Goal: Transaction & Acquisition: Purchase product/service

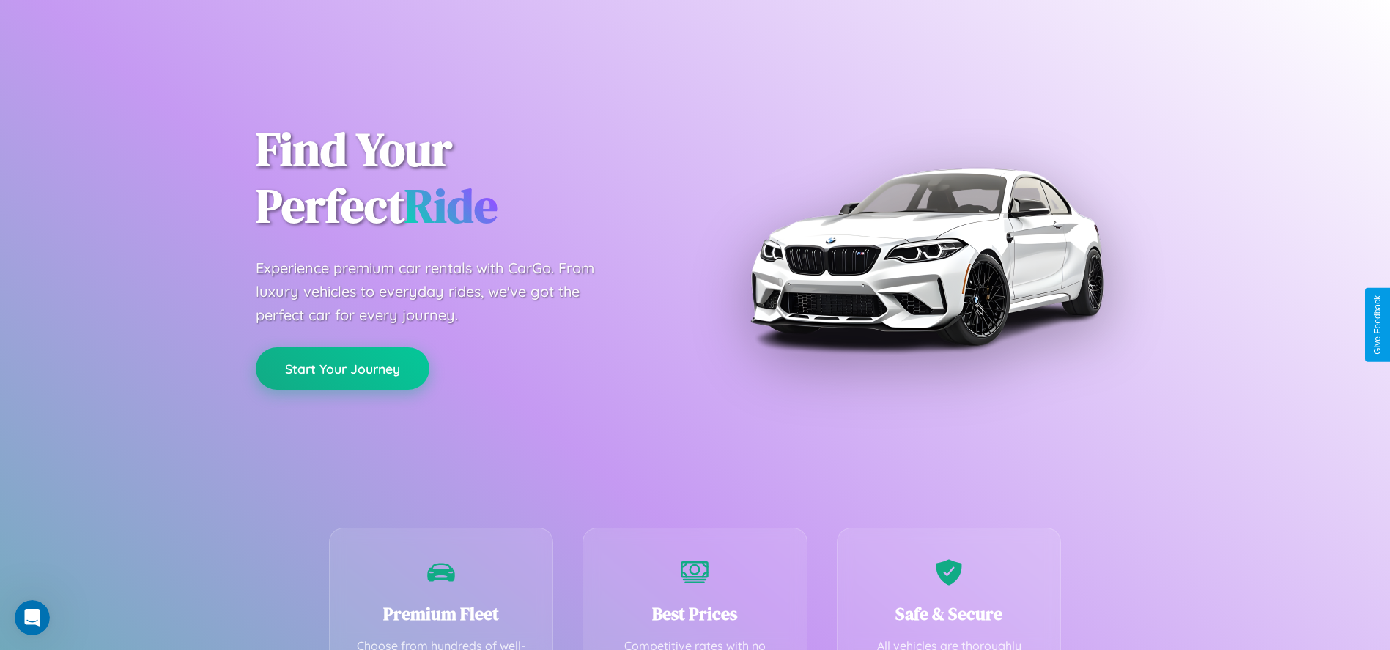
click at [342, 369] on button "Start Your Journey" at bounding box center [343, 368] width 174 height 43
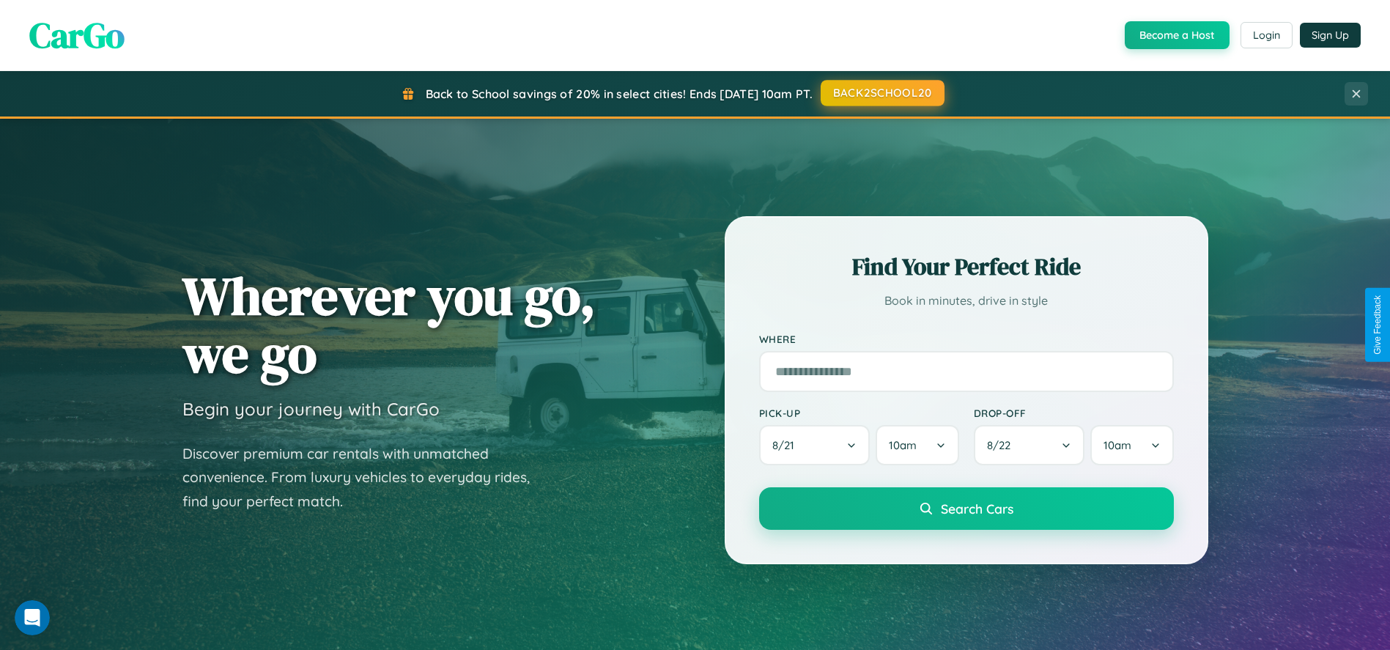
click at [882, 94] on button "BACK2SCHOOL20" at bounding box center [883, 93] width 124 height 26
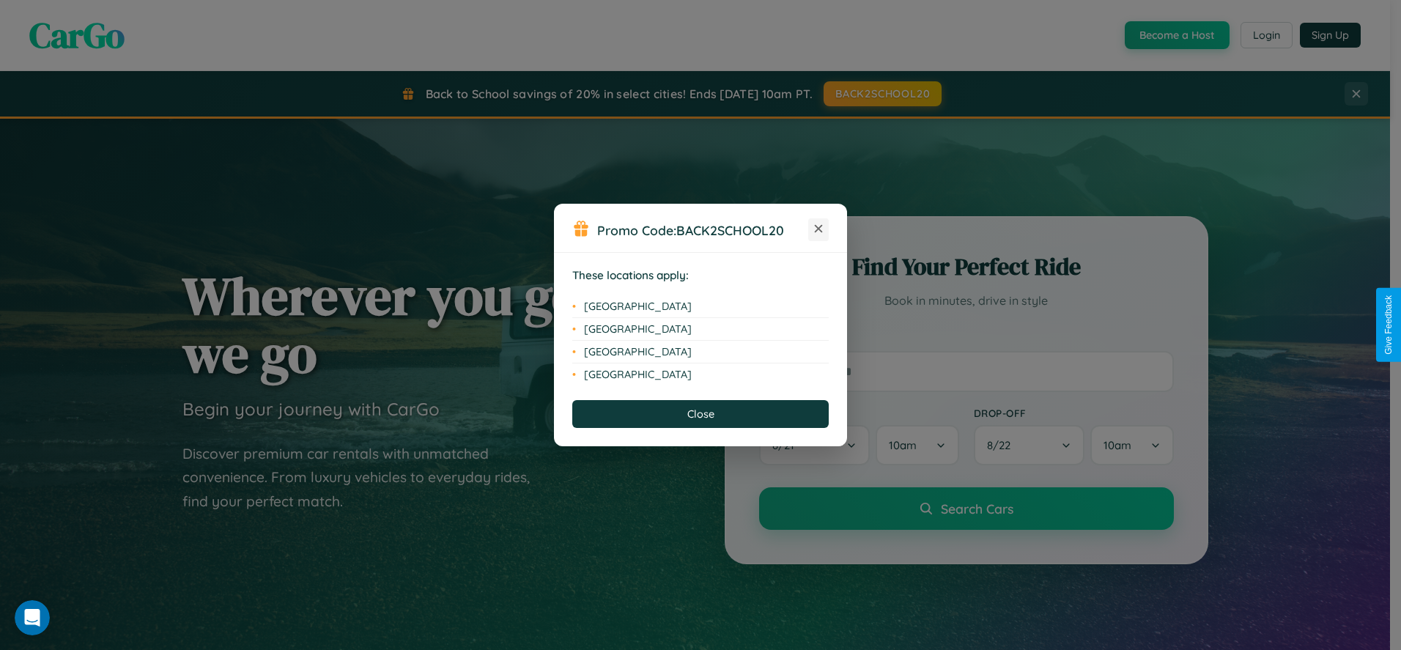
click at [819, 229] on icon at bounding box center [819, 229] width 8 height 8
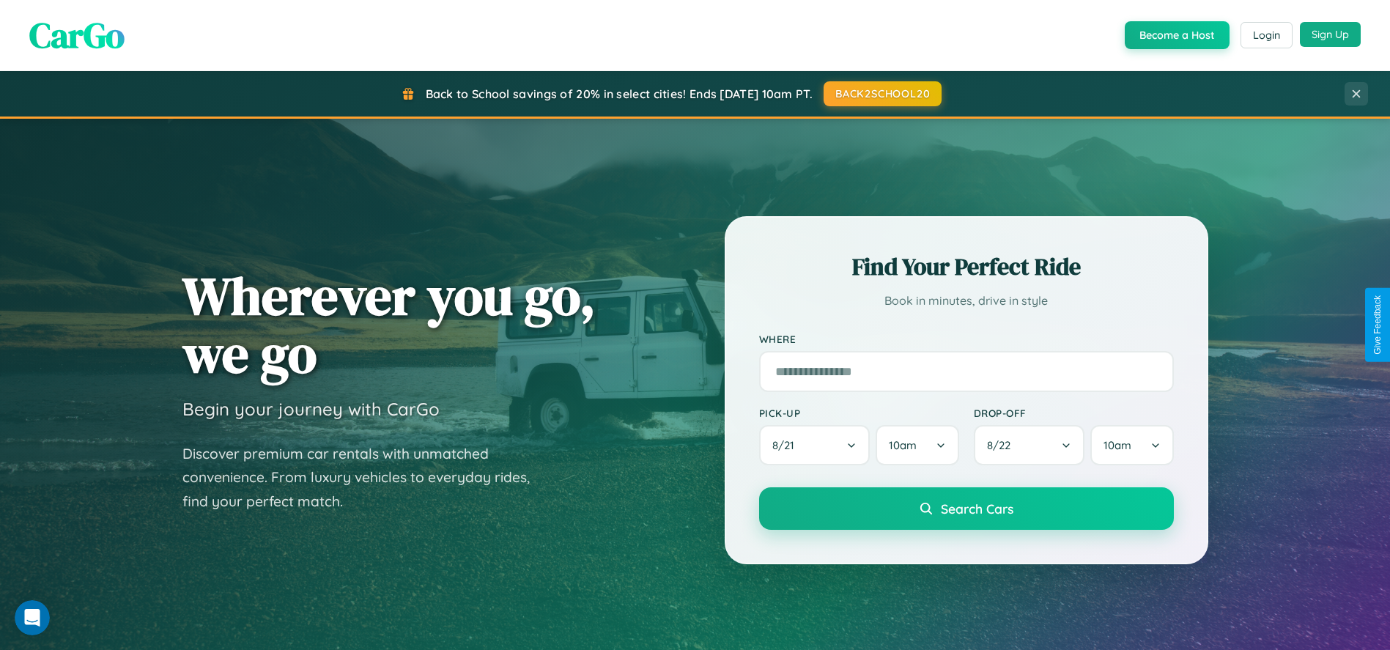
click at [1330, 34] on button "Sign Up" at bounding box center [1330, 34] width 61 height 25
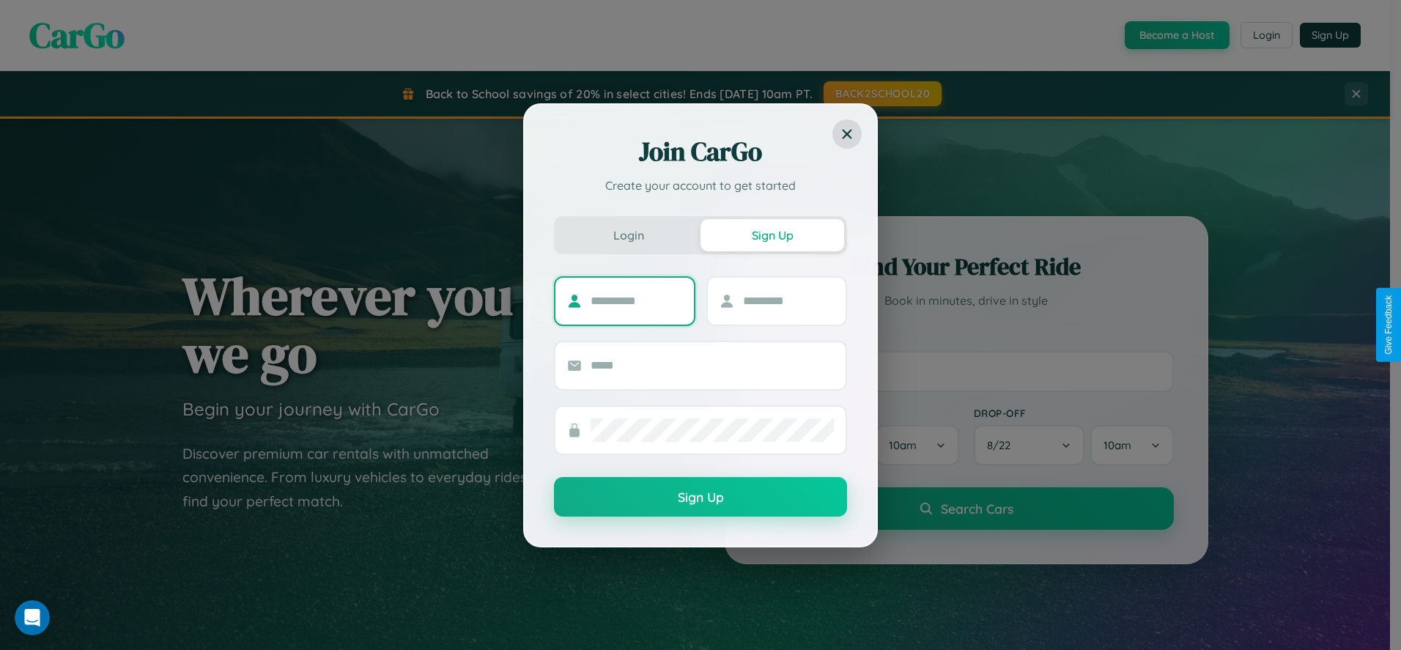
click at [636, 300] on input "text" at bounding box center [637, 300] width 92 height 23
type input "******"
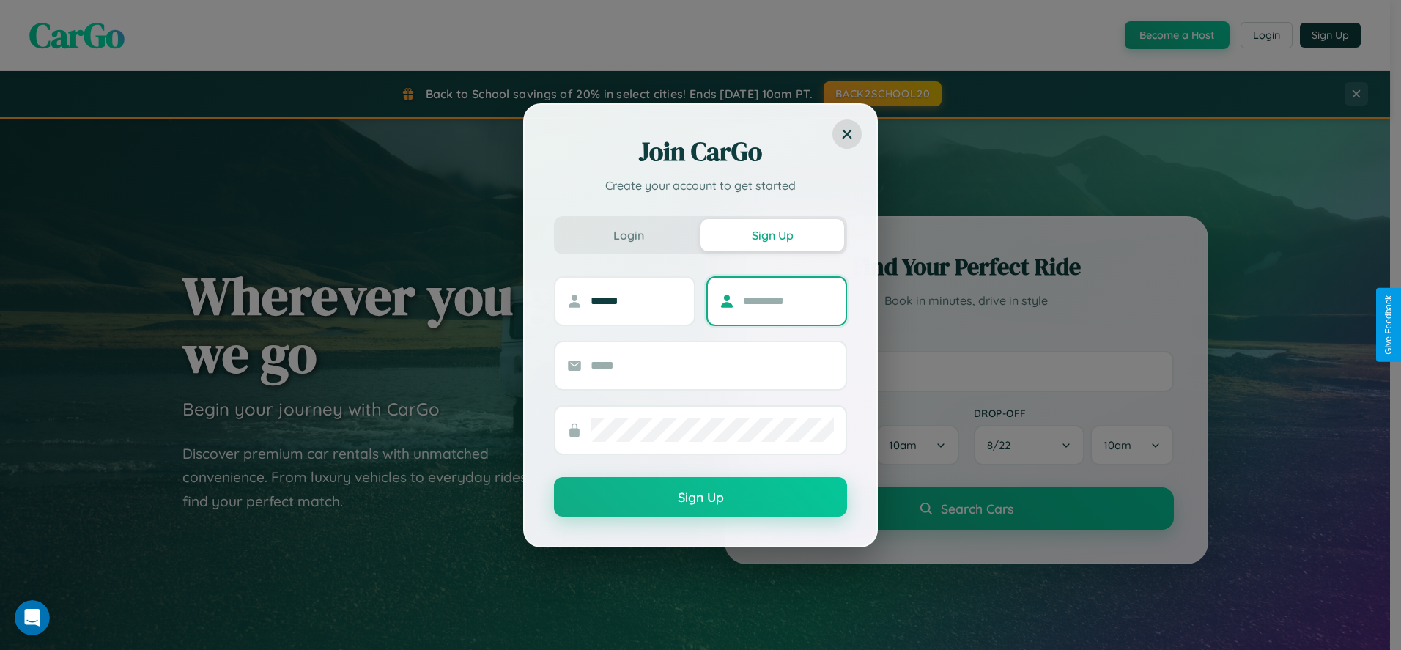
click at [788, 300] on input "text" at bounding box center [789, 300] width 92 height 23
type input "*******"
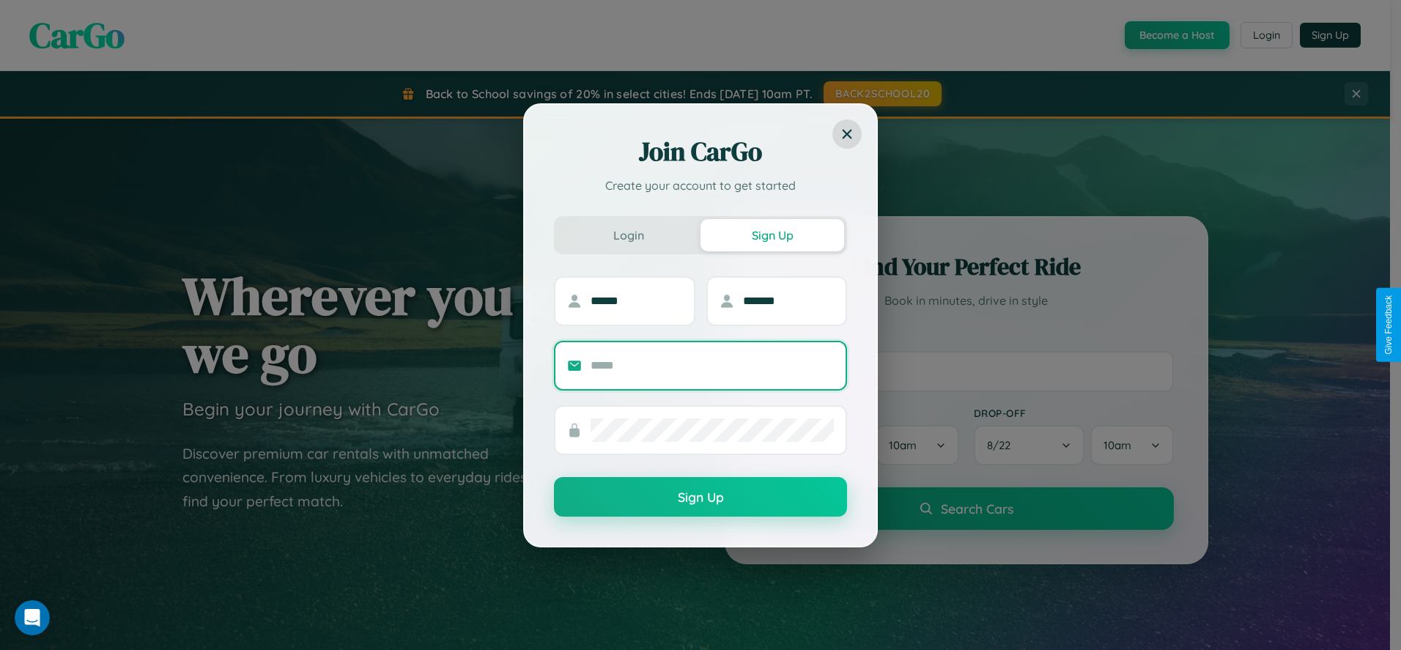
click at [712, 365] on input "text" at bounding box center [712, 365] width 243 height 23
type input "**********"
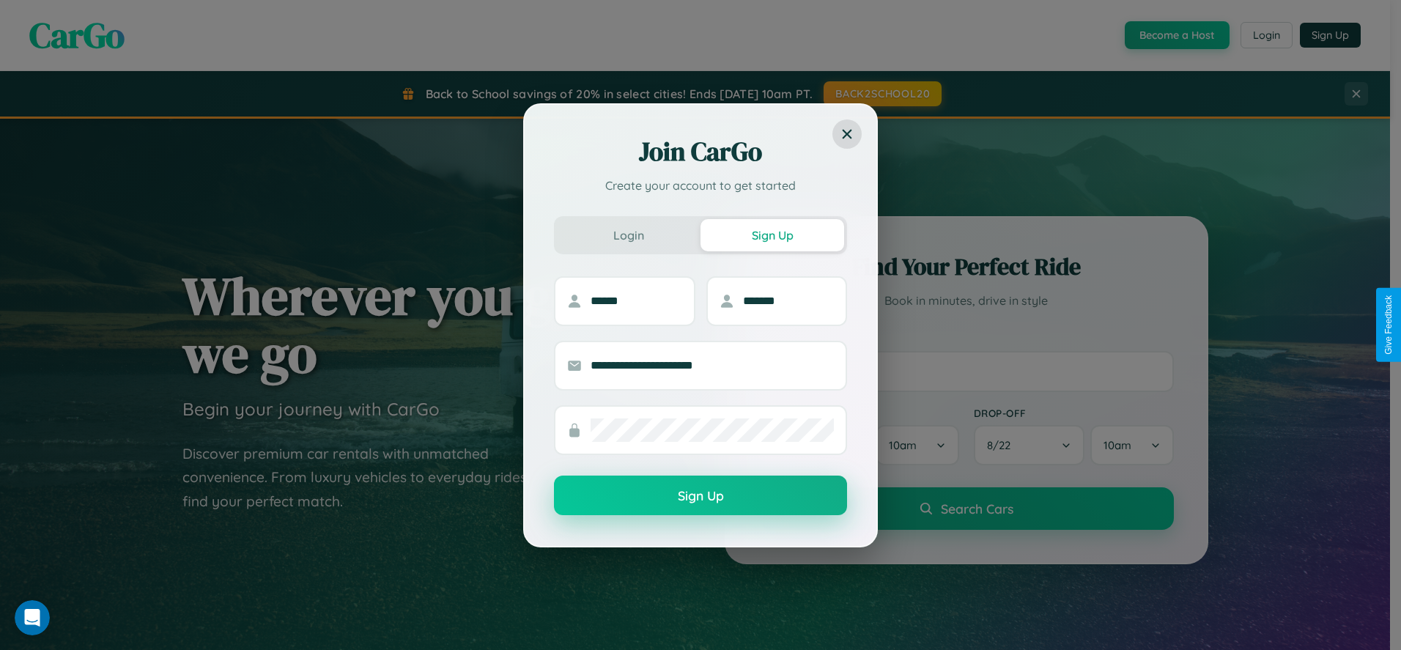
click at [701, 496] on button "Sign Up" at bounding box center [700, 496] width 293 height 40
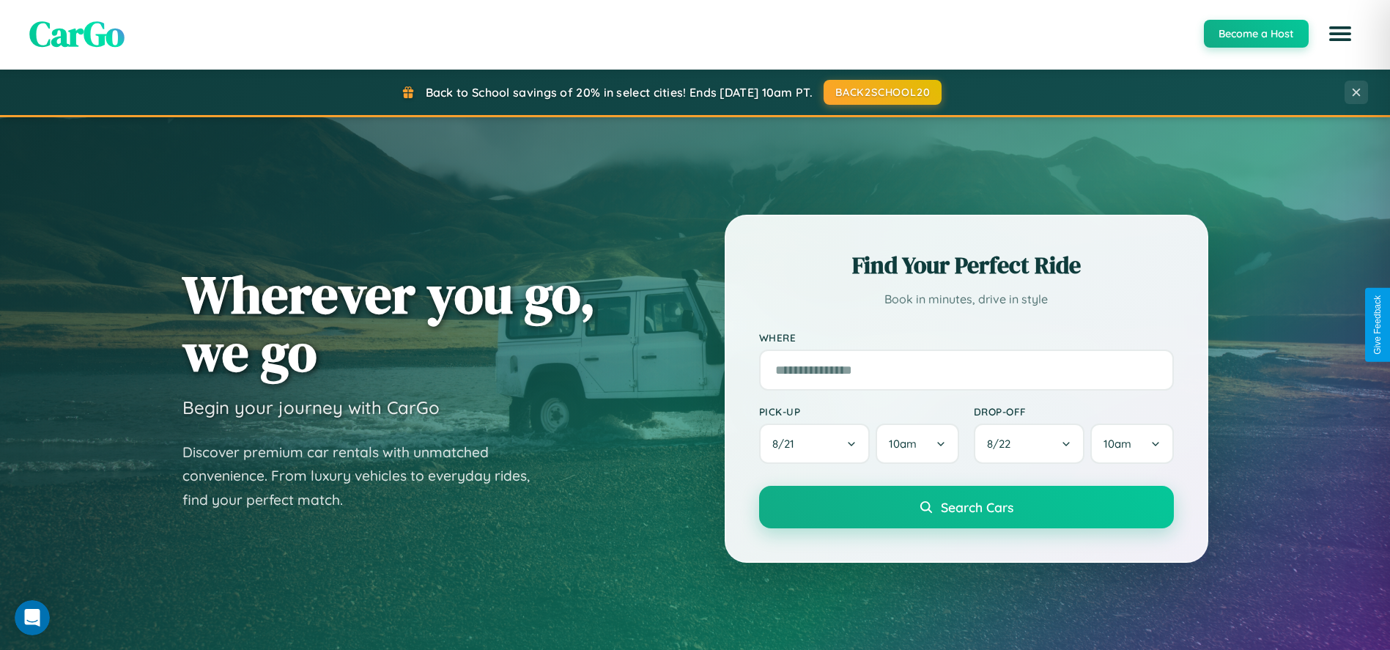
scroll to position [47, 0]
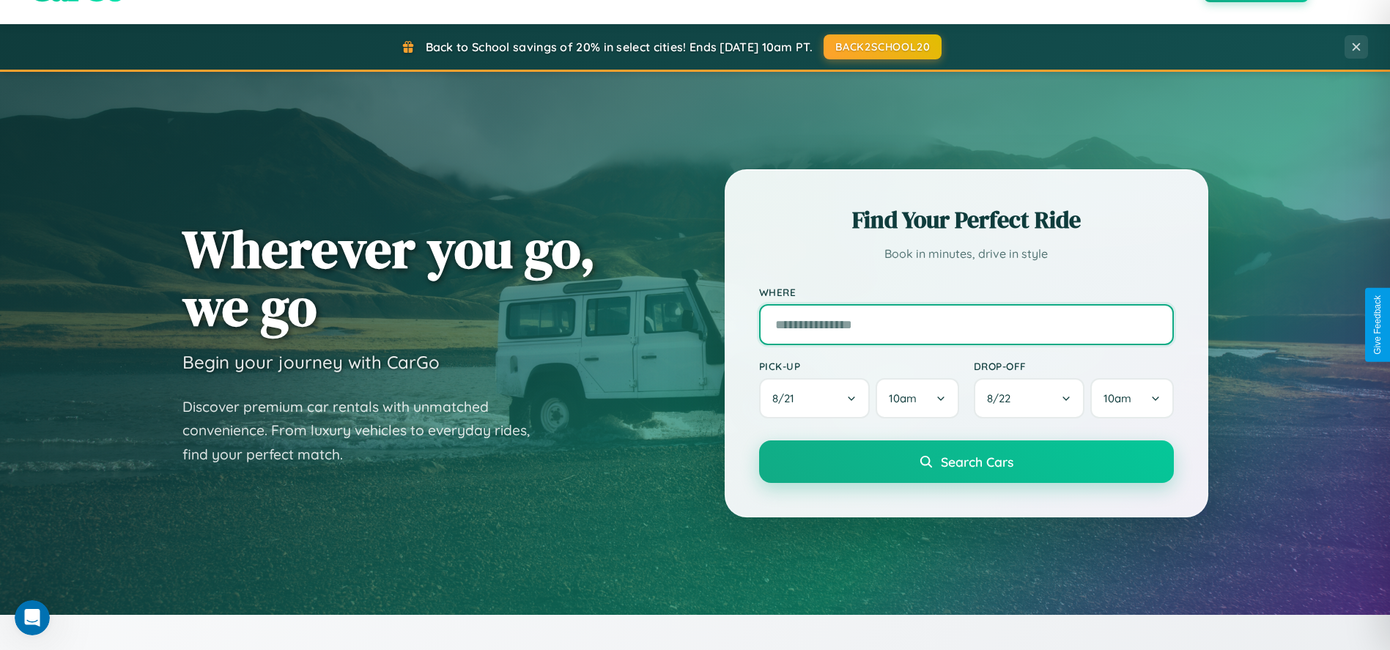
click at [966, 325] on input "text" at bounding box center [966, 324] width 415 height 41
type input "********"
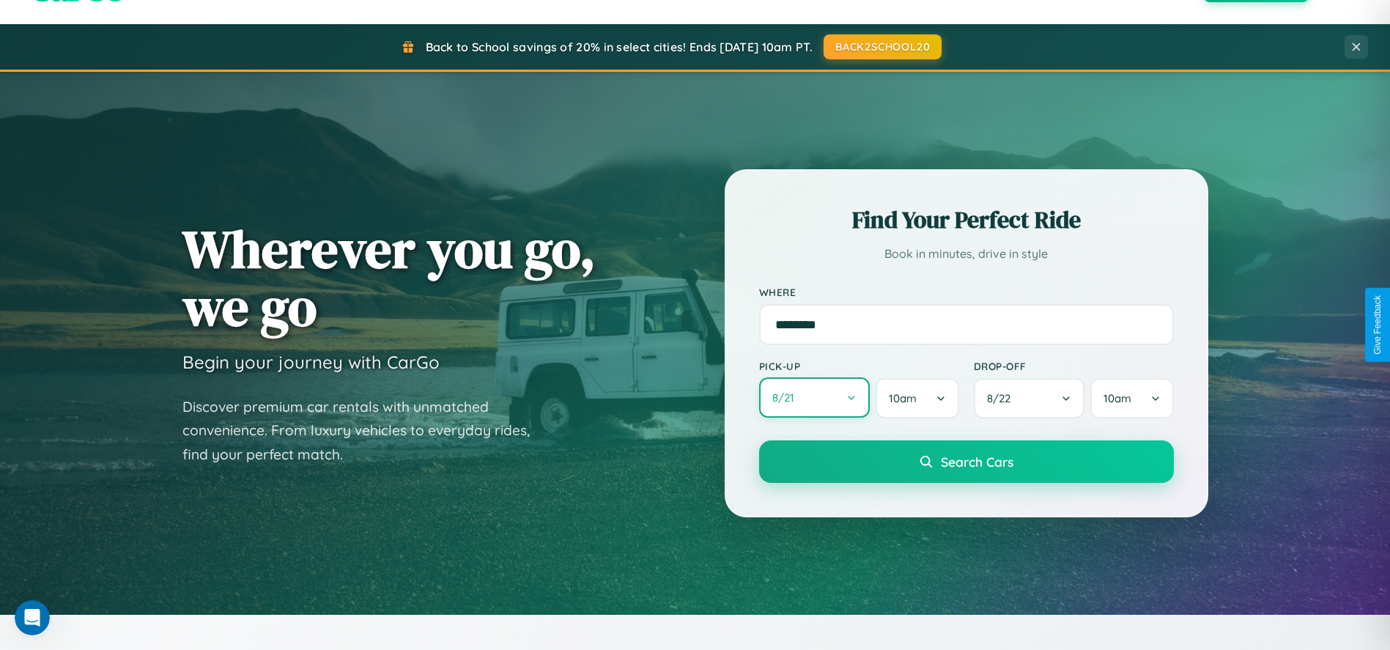
click at [814, 399] on button "8 / 21" at bounding box center [814, 397] width 111 height 40
select select "*"
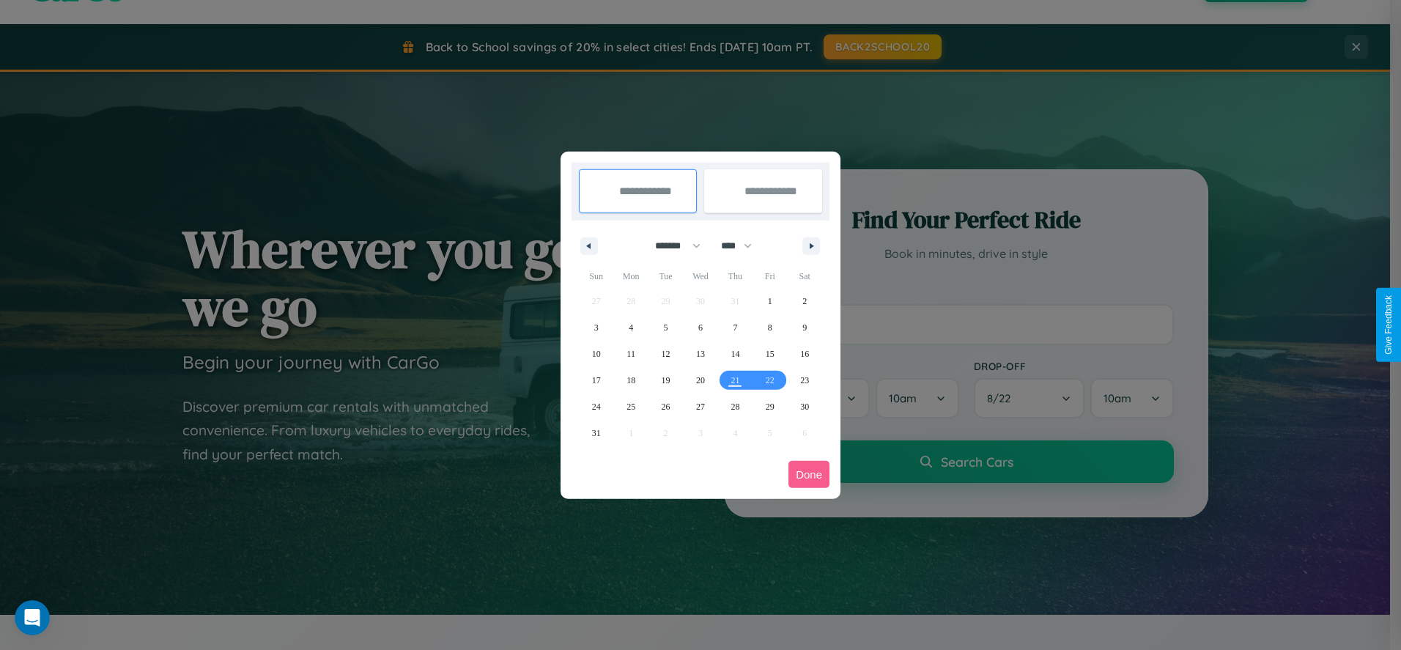
click at [671, 246] on select "******* ******** ***** ***** *** **** **** ****** ********* ******* ******** **…" at bounding box center [675, 246] width 62 height 24
drag, startPoint x: 743, startPoint y: 246, endPoint x: 701, endPoint y: 294, distance: 64.4
click at [743, 246] on select "**** **** **** **** **** **** **** **** **** **** **** **** **** **** **** ****…" at bounding box center [736, 246] width 44 height 24
select select "****"
click at [700, 327] on span "5" at bounding box center [700, 327] width 4 height 26
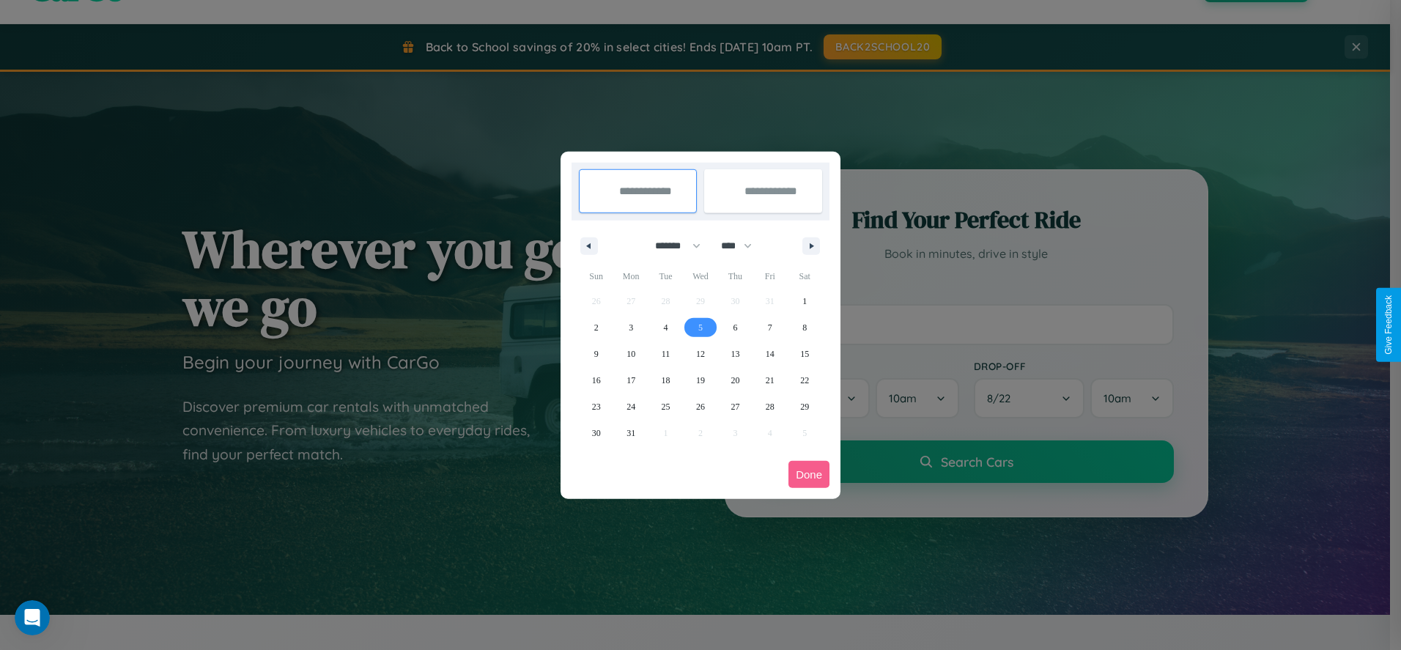
type input "**********"
click at [805, 327] on span "8" at bounding box center [804, 327] width 4 height 26
type input "**********"
click at [809, 474] on button "Done" at bounding box center [809, 474] width 41 height 27
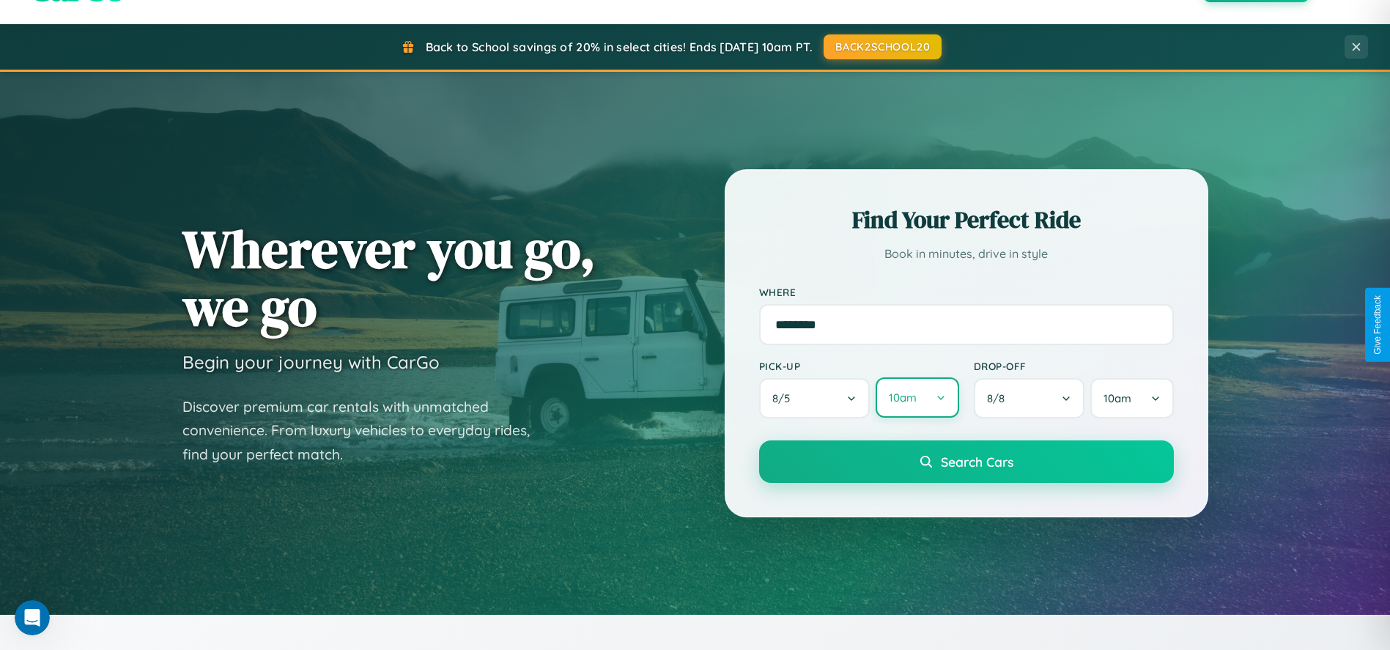
click at [917, 399] on button "10am" at bounding box center [917, 397] width 83 height 40
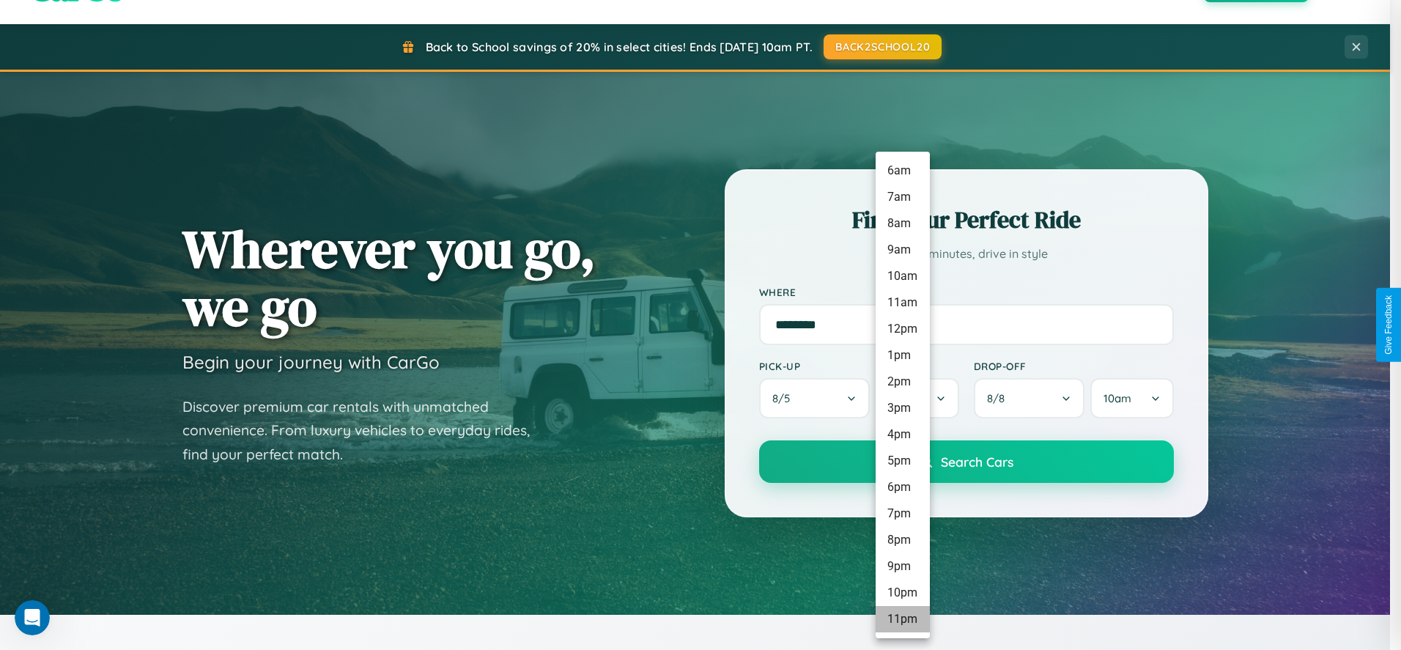
click at [902, 619] on li "11pm" at bounding box center [903, 619] width 54 height 26
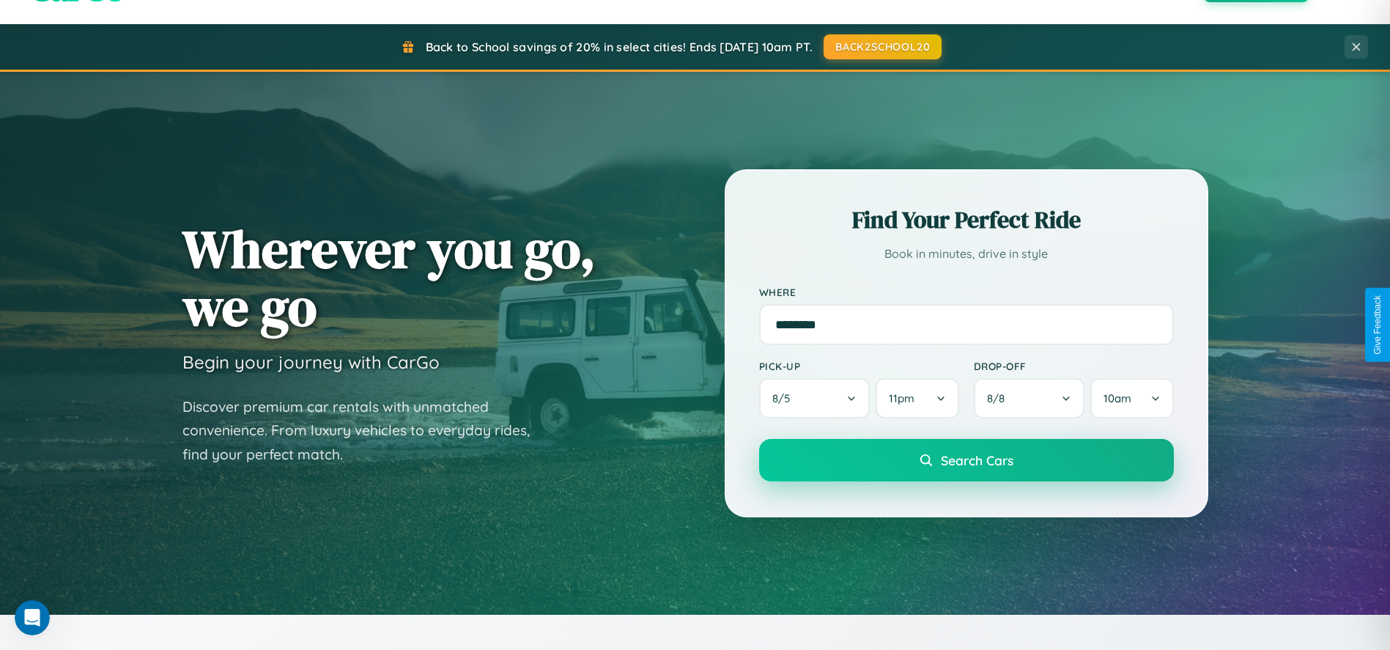
click at [966, 462] on span "Search Cars" at bounding box center [977, 460] width 73 height 16
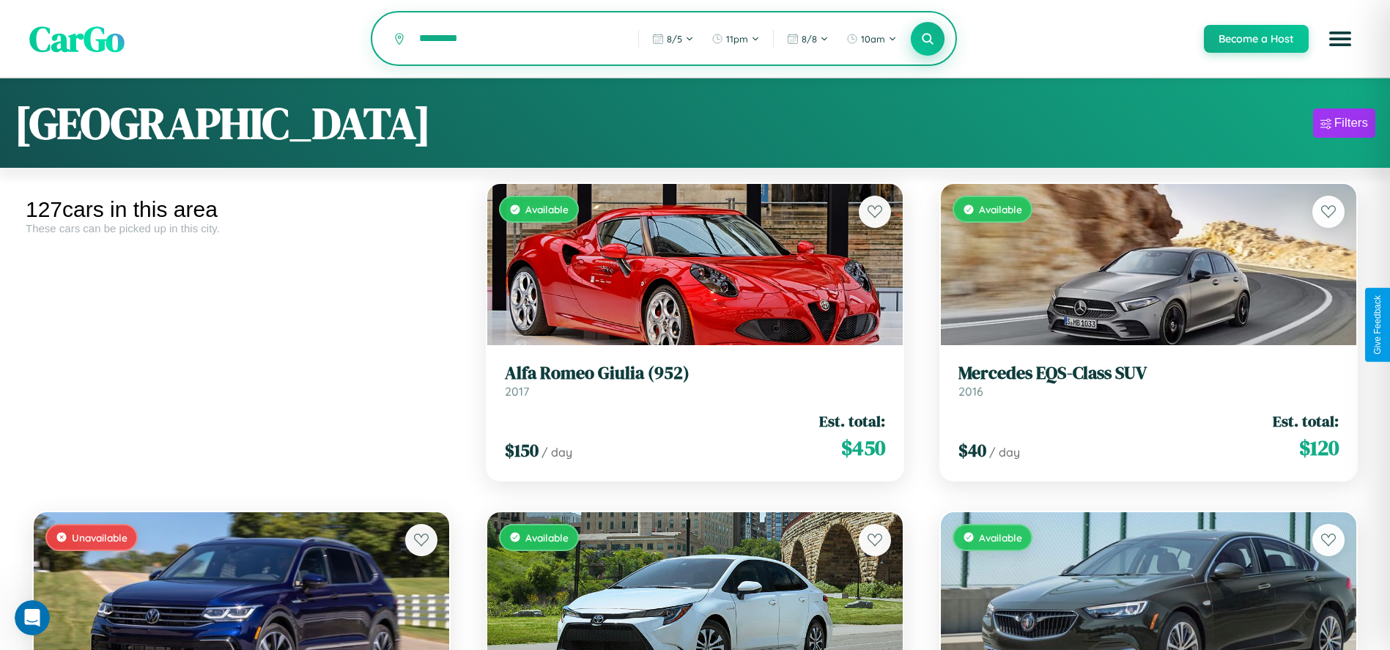
type input "*********"
click at [927, 40] on icon at bounding box center [928, 39] width 14 height 14
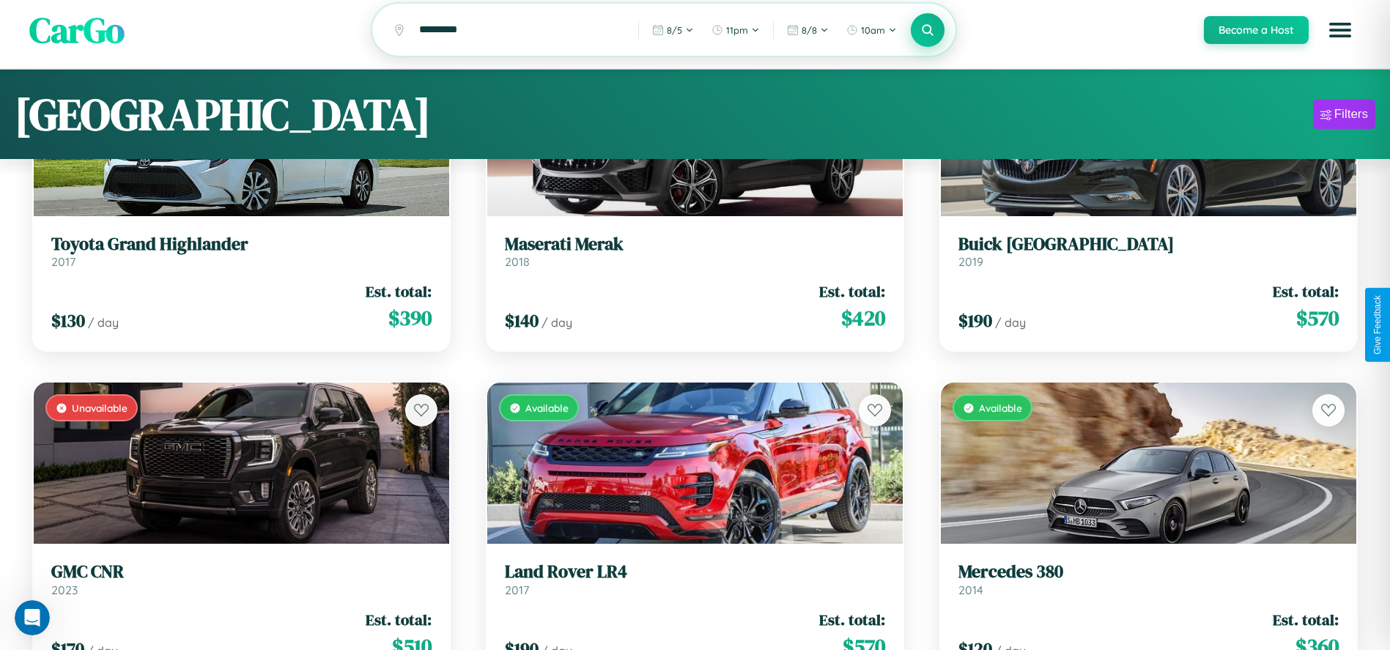
scroll to position [92, 0]
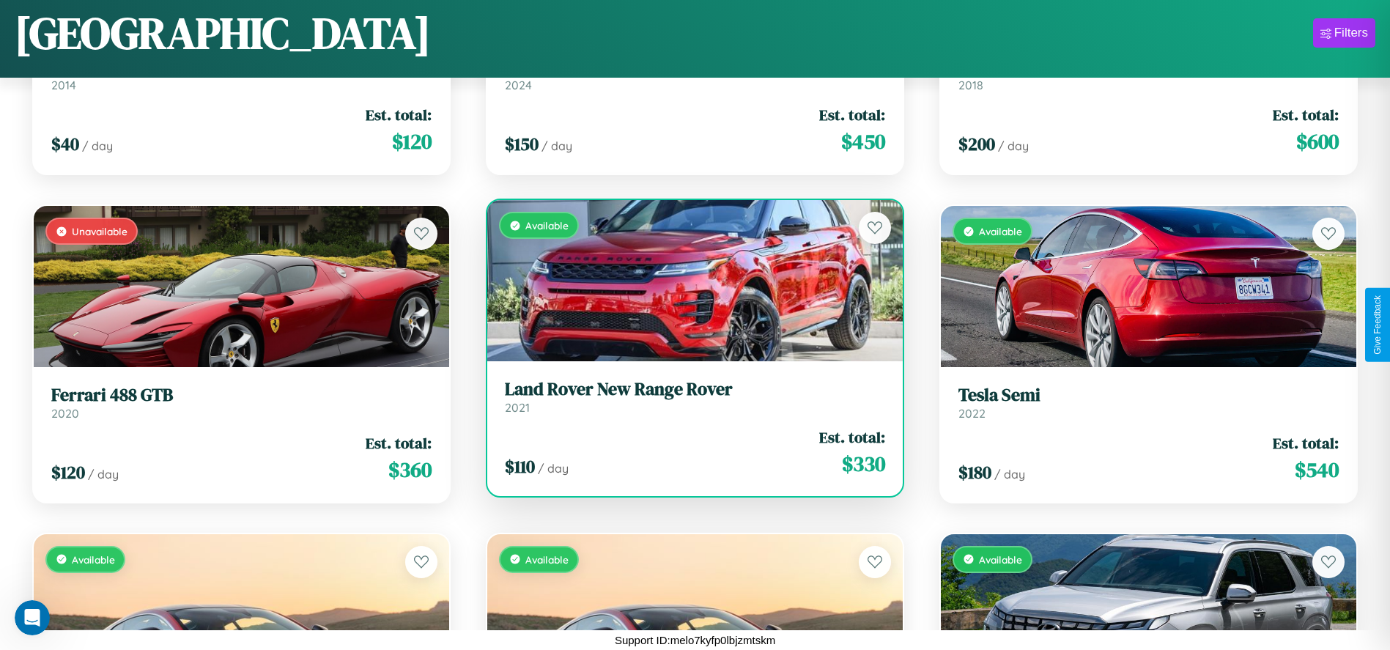
click at [690, 400] on h3 "Land Rover New Range Rover" at bounding box center [695, 389] width 380 height 21
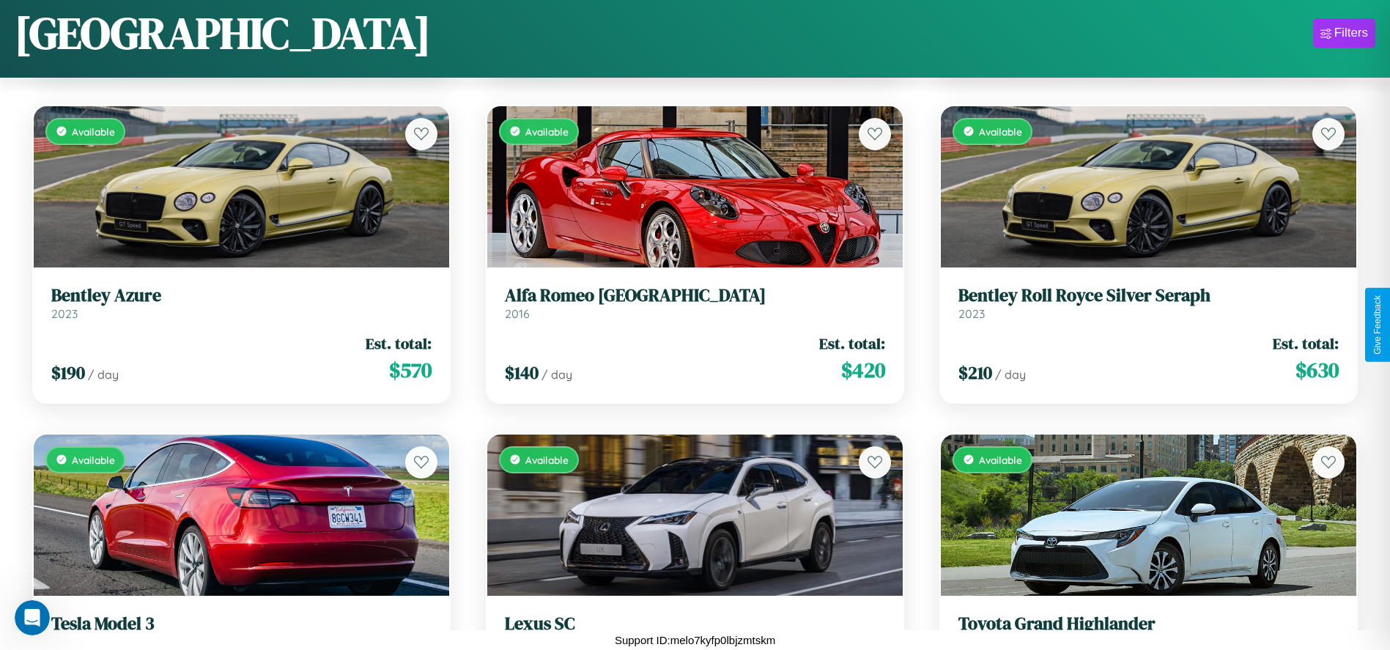
scroll to position [10061, 0]
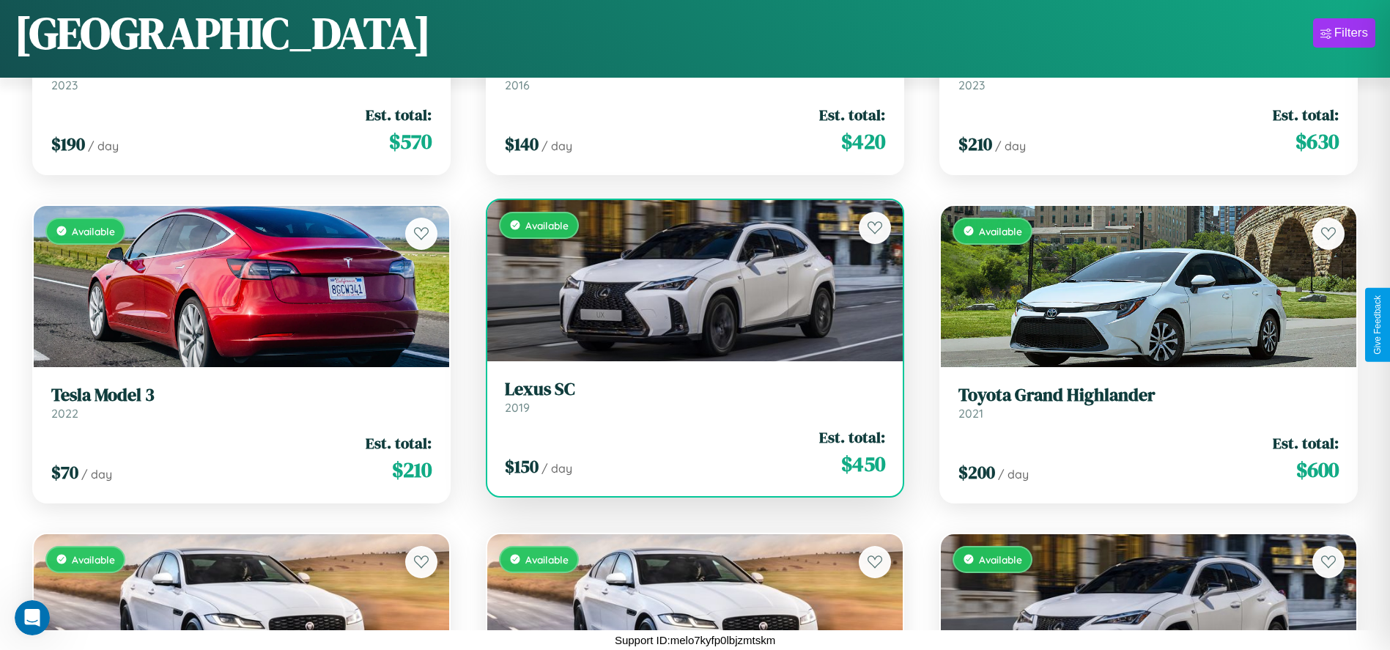
click at [690, 396] on h3 "Lexus SC" at bounding box center [695, 389] width 380 height 21
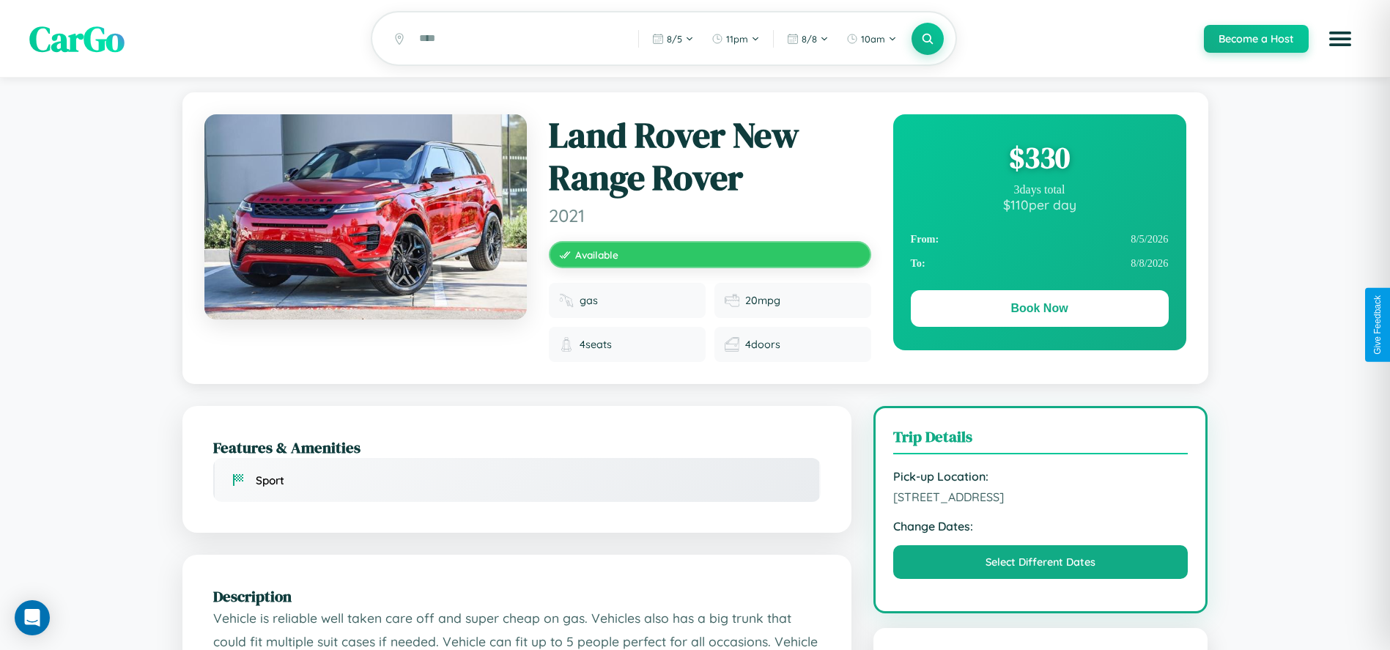
scroll to position [404, 0]
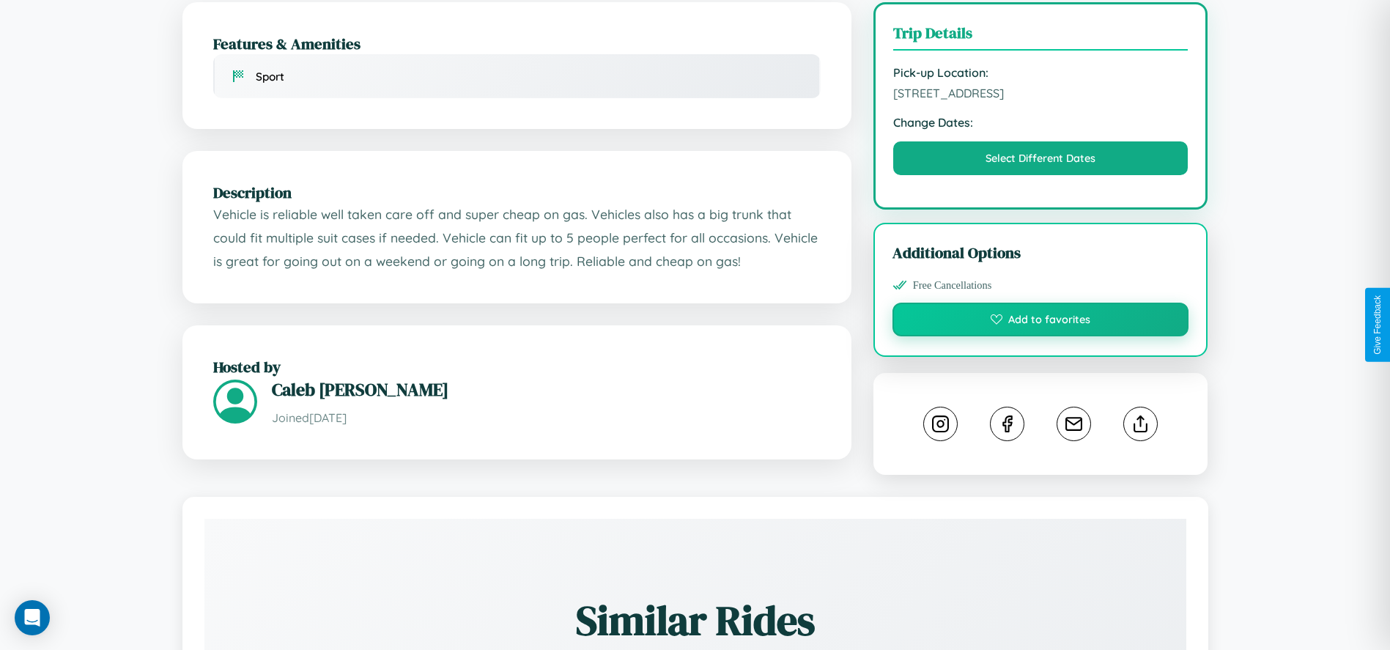
click at [1041, 322] on button "Add to favorites" at bounding box center [1041, 320] width 297 height 34
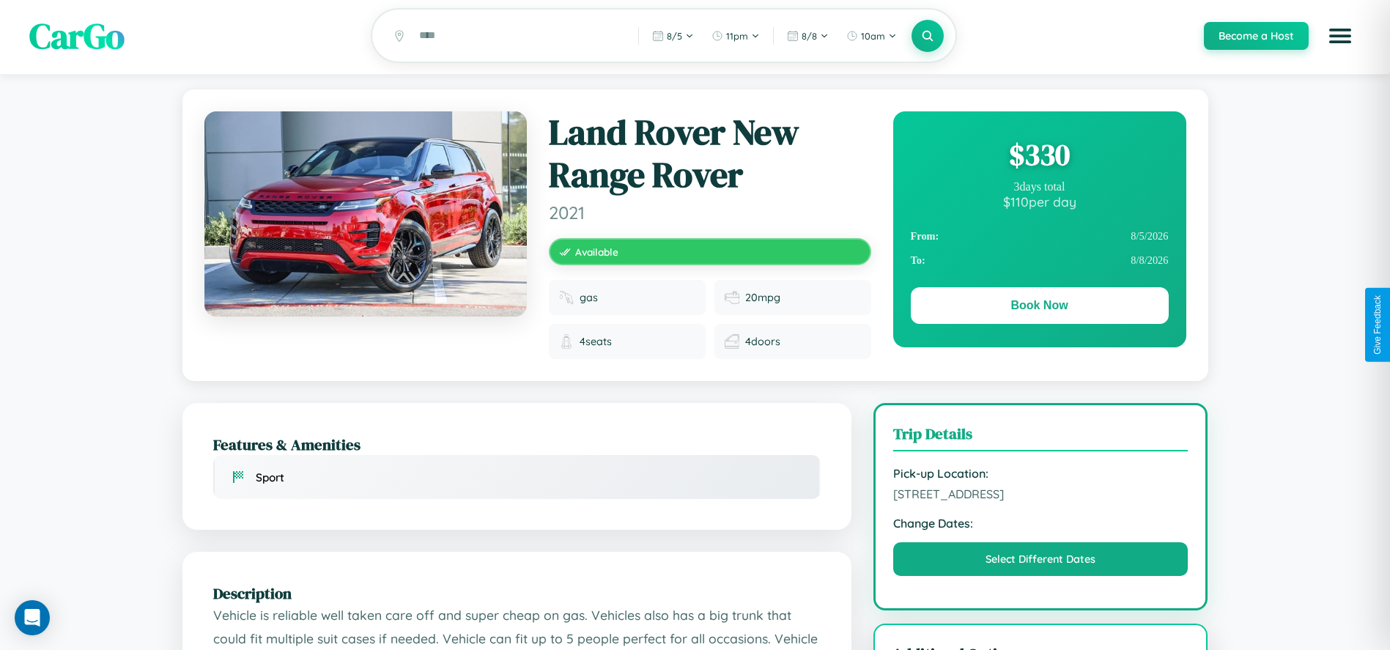
scroll to position [0, 0]
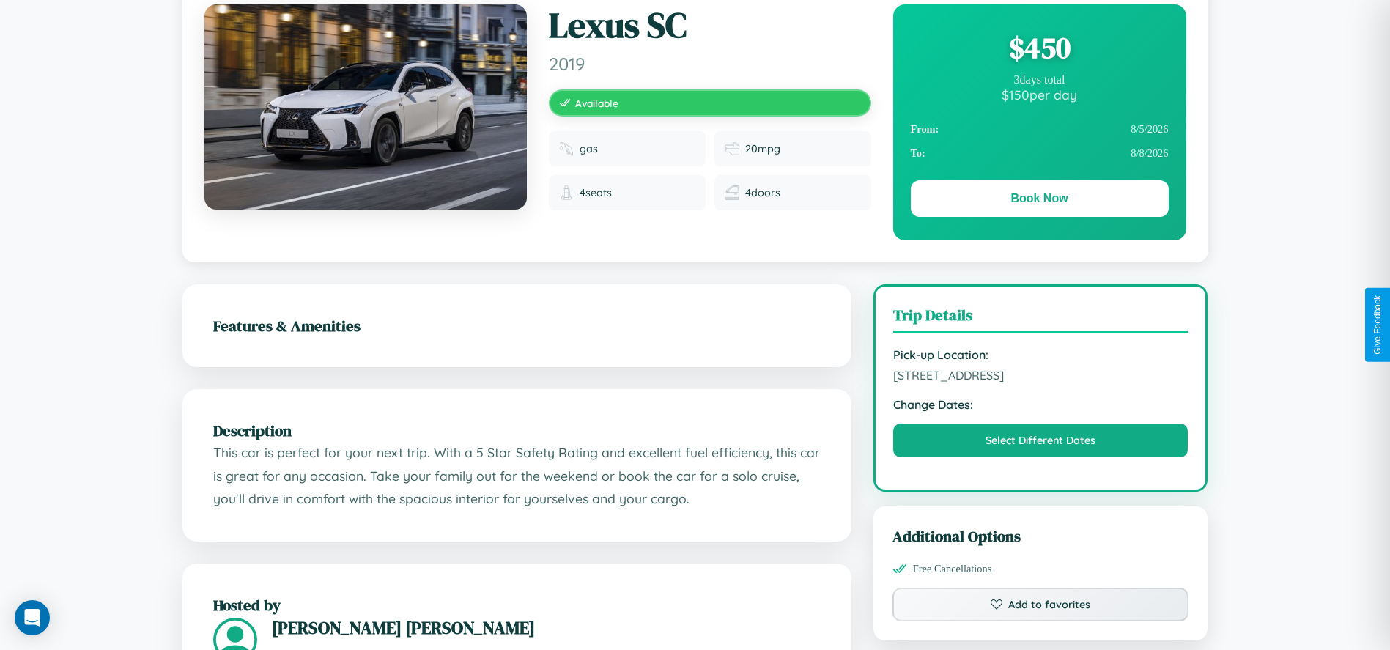
scroll to position [163, 0]
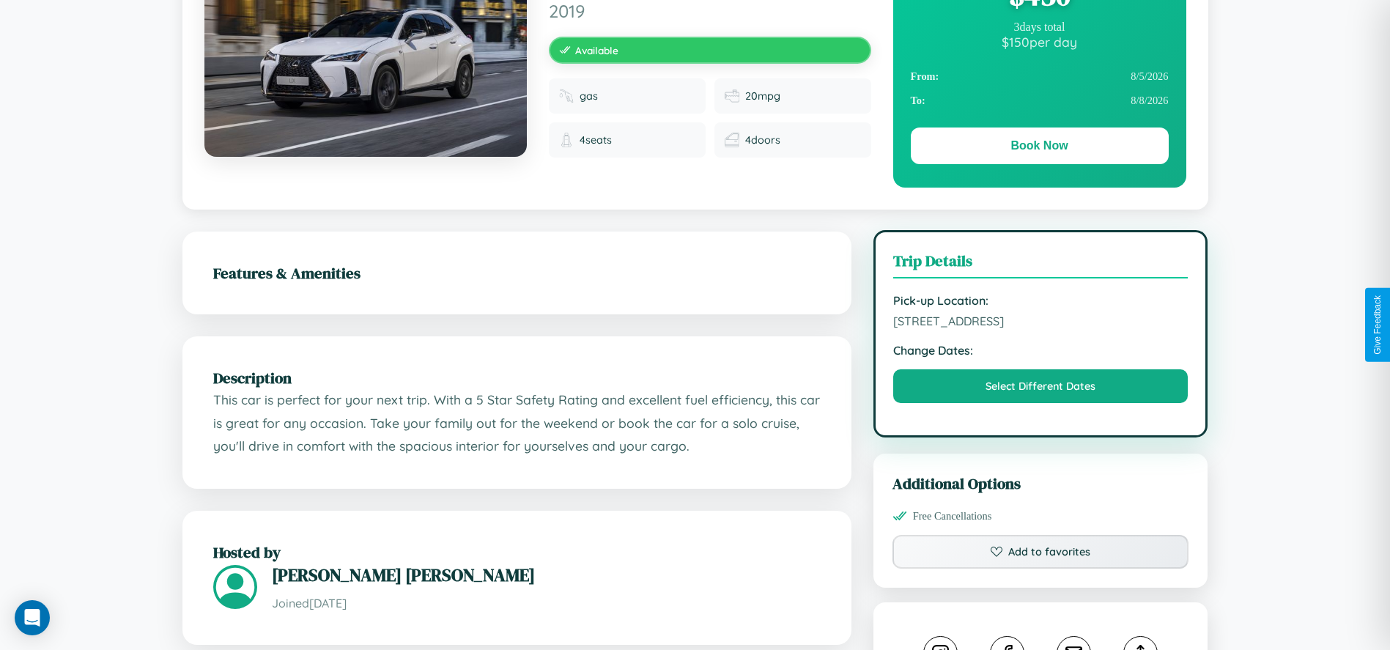
click at [1041, 324] on span "4237 High Street Hiroshima 99740 Japan" at bounding box center [1040, 321] width 295 height 15
click at [1041, 323] on span "4237 High Street Hiroshima 99740 Japan" at bounding box center [1040, 321] width 295 height 15
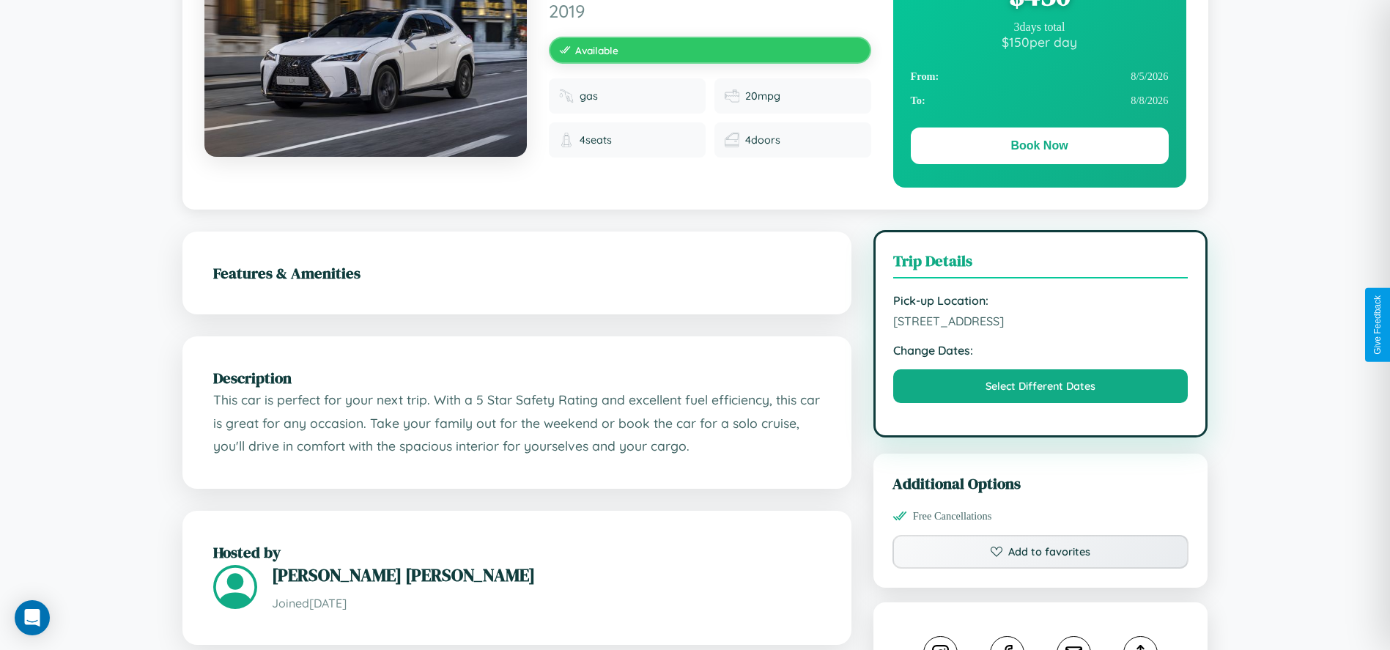
click at [1041, 323] on span "4237 High Street Hiroshima 99740 Japan" at bounding box center [1040, 321] width 295 height 15
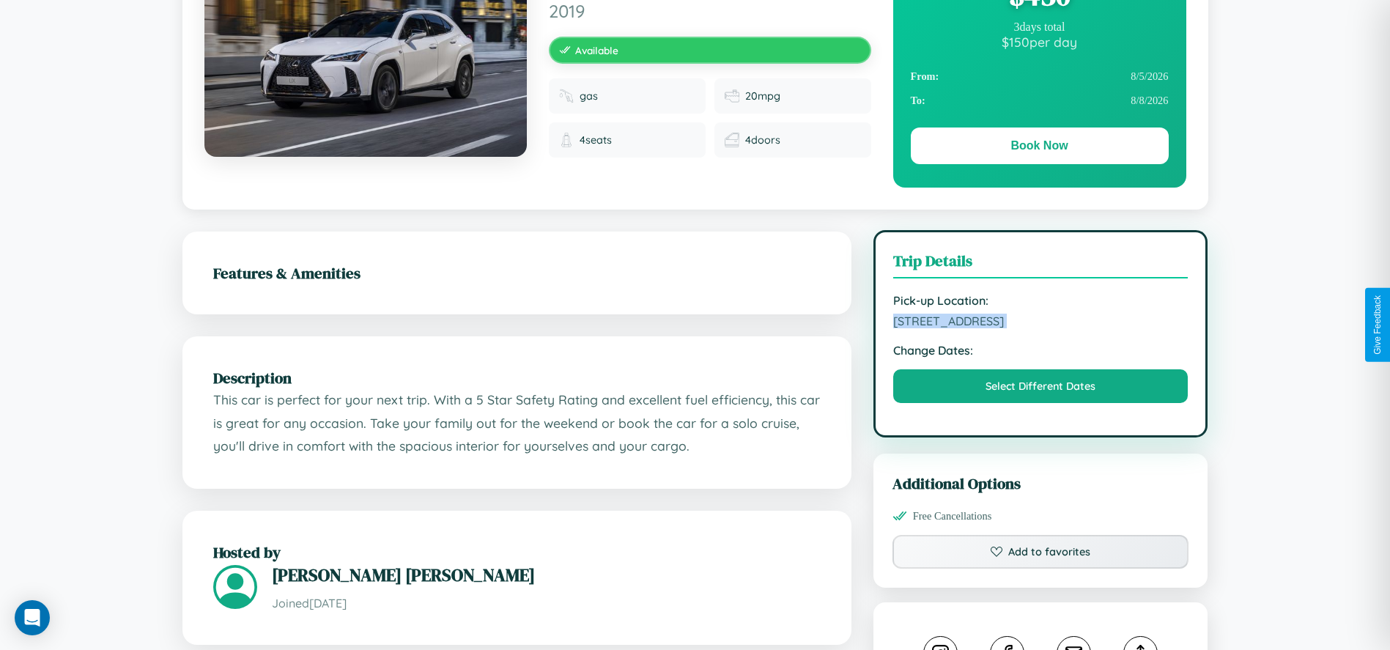
click at [1041, 323] on span "4237 High Street Hiroshima 99740 Japan" at bounding box center [1040, 321] width 295 height 15
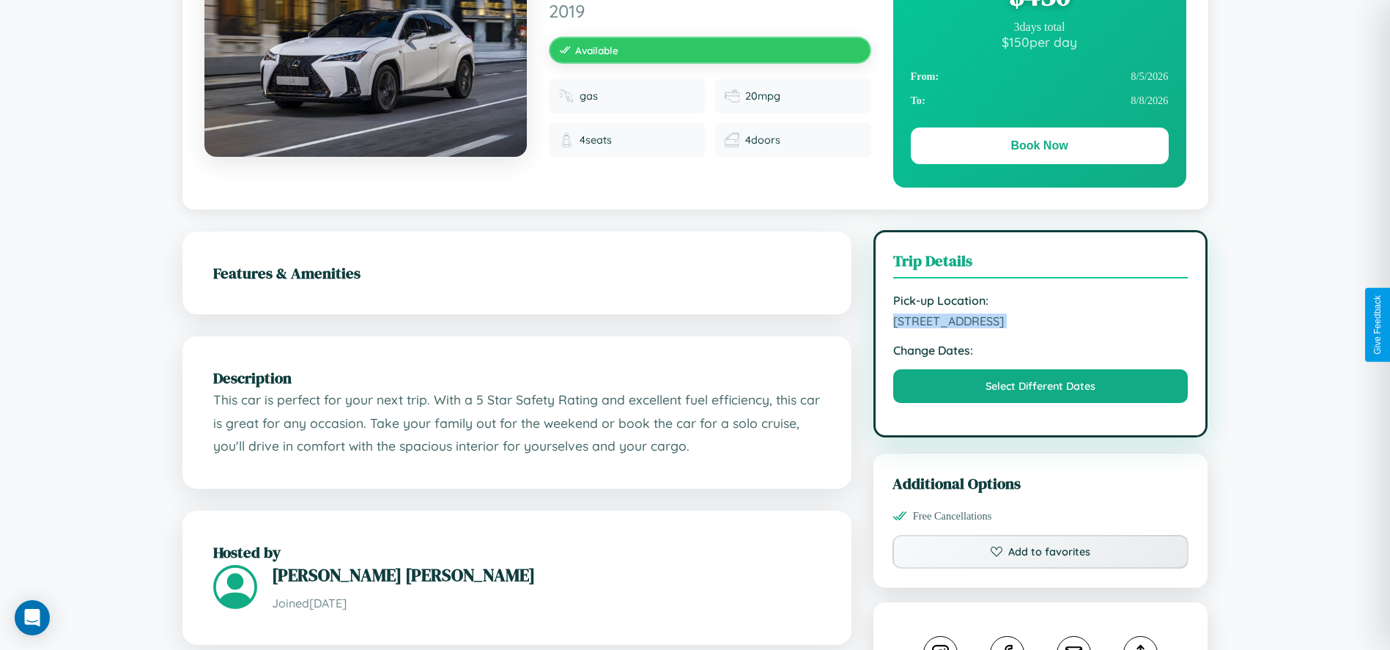
click at [1041, 323] on span "4237 High Street Hiroshima 99740 Japan" at bounding box center [1040, 321] width 295 height 15
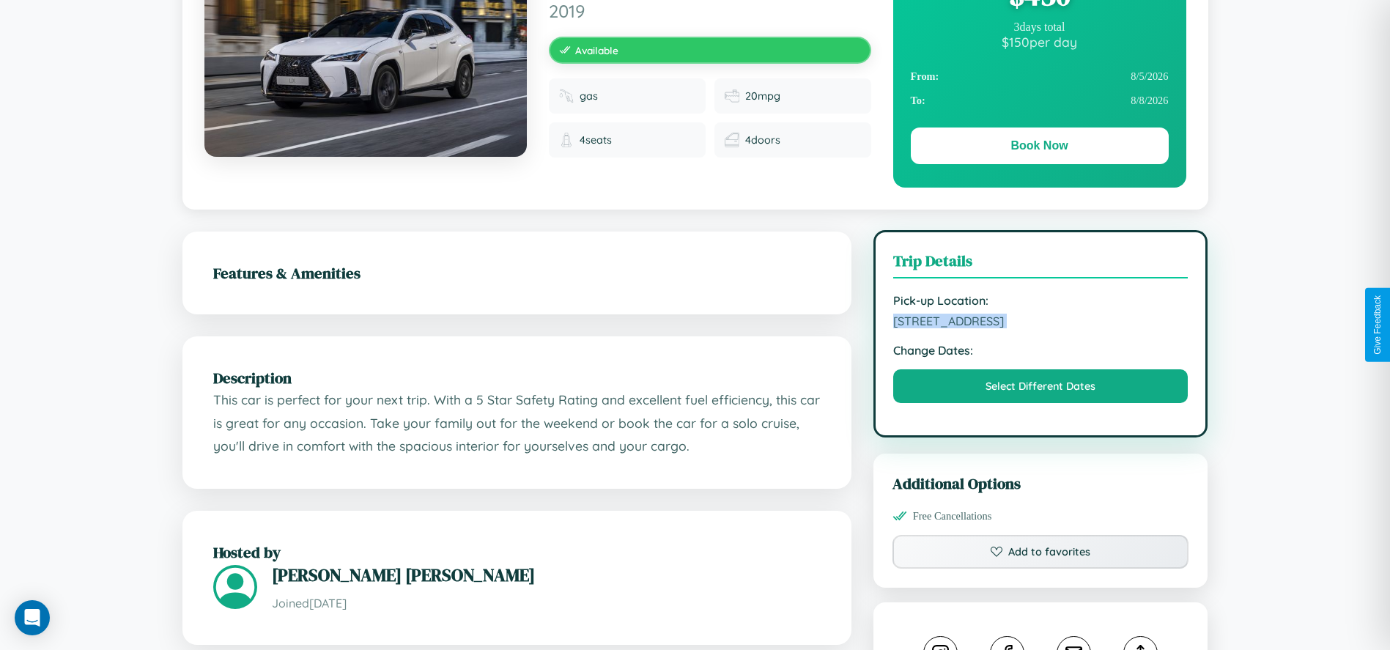
click at [1041, 323] on span "4237 High Street Hiroshima 99740 Japan" at bounding box center [1040, 321] width 295 height 15
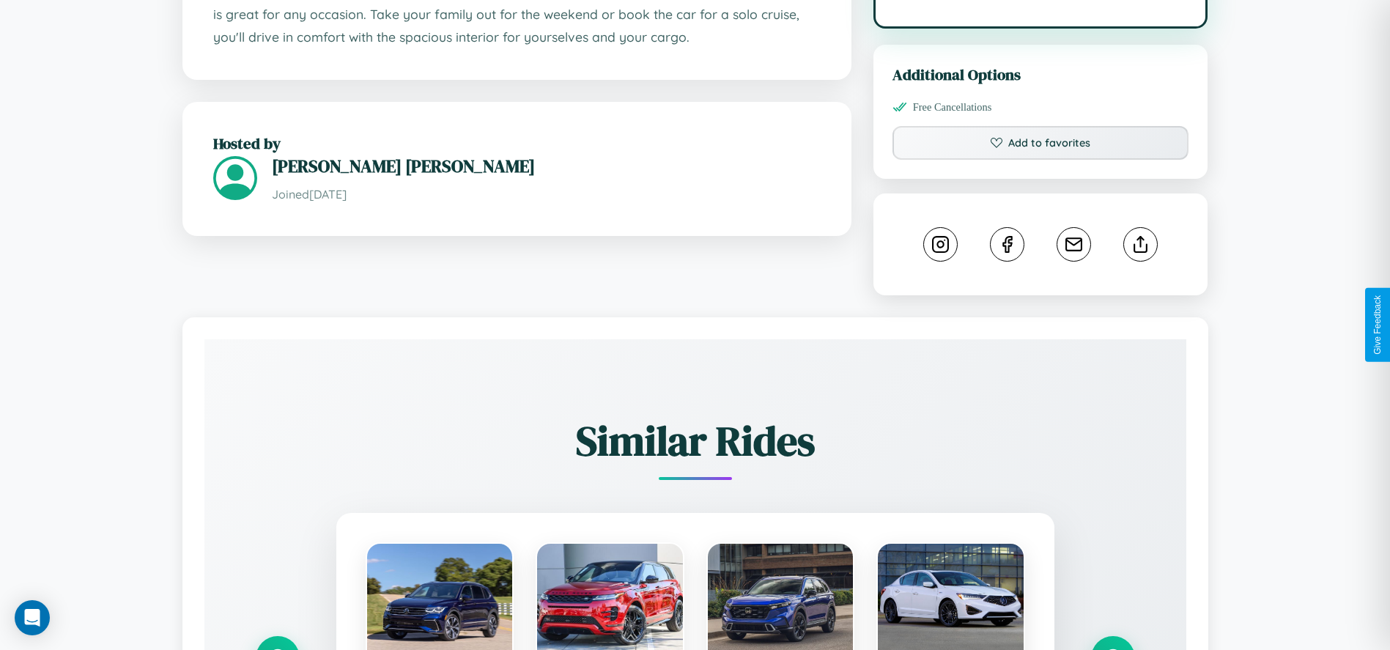
scroll to position [857, 0]
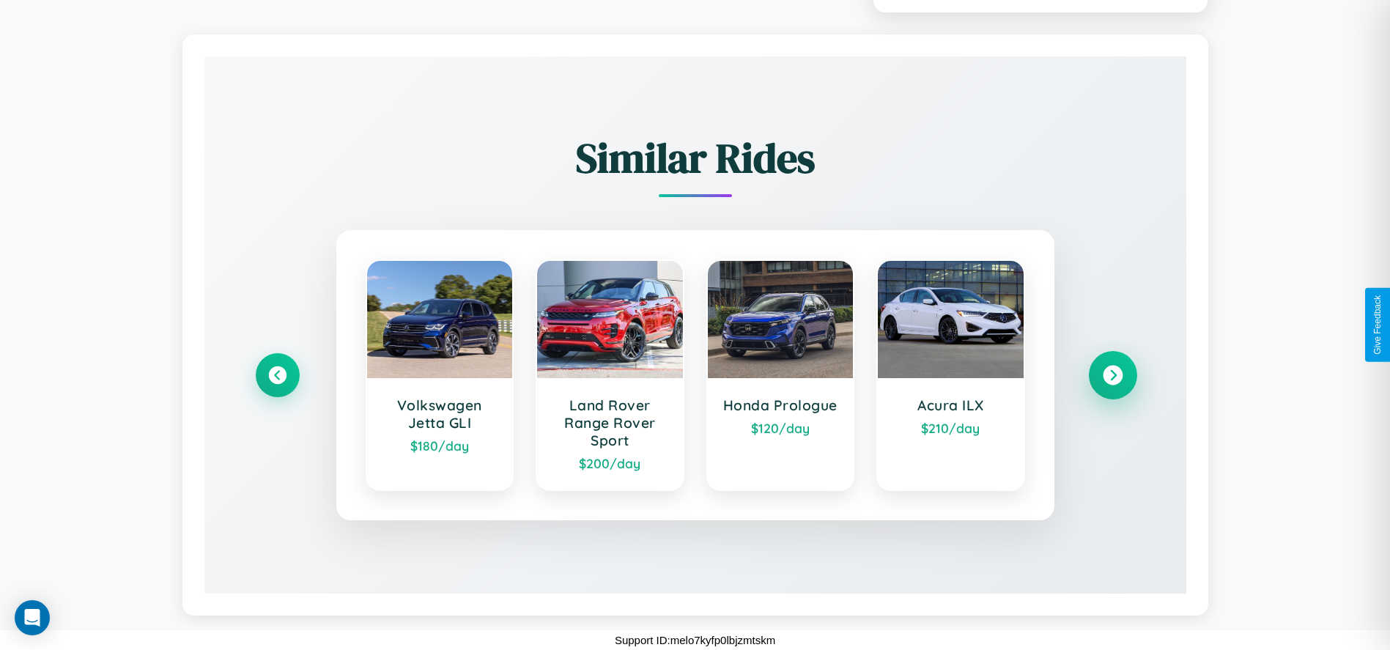
click at [1112, 375] on icon at bounding box center [1113, 376] width 20 height 20
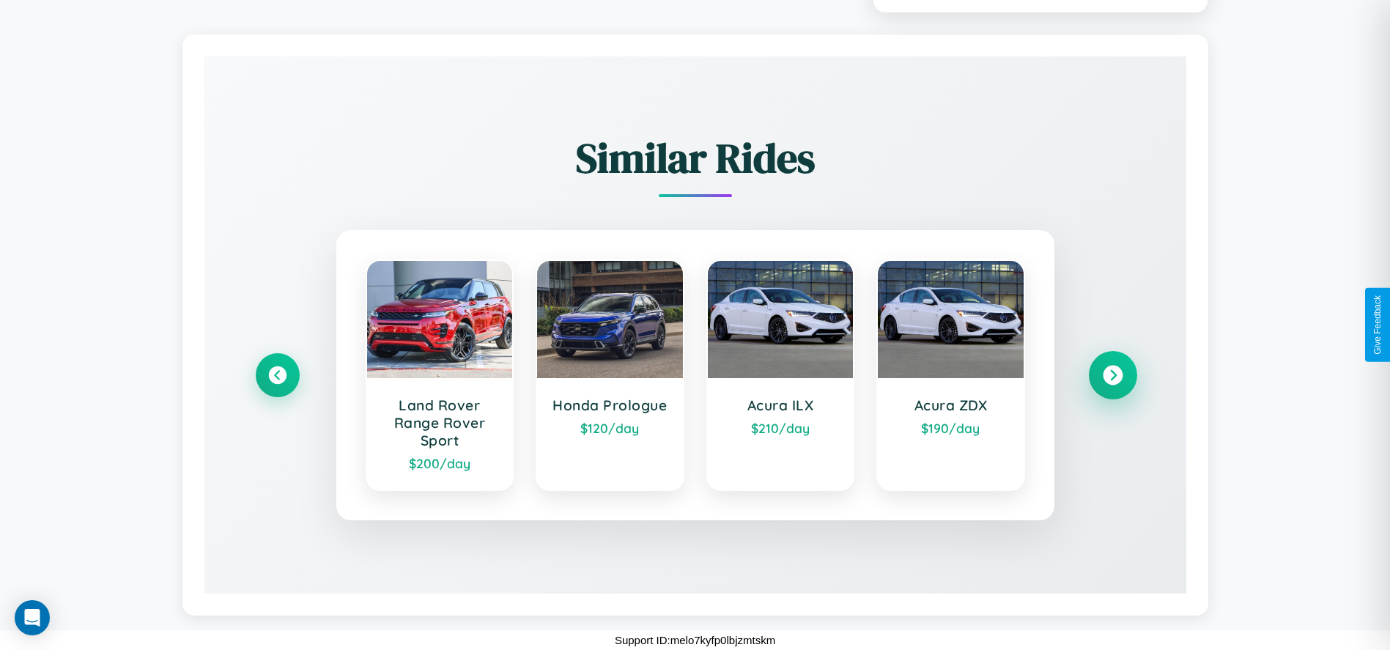
click at [1112, 375] on icon at bounding box center [1113, 376] width 20 height 20
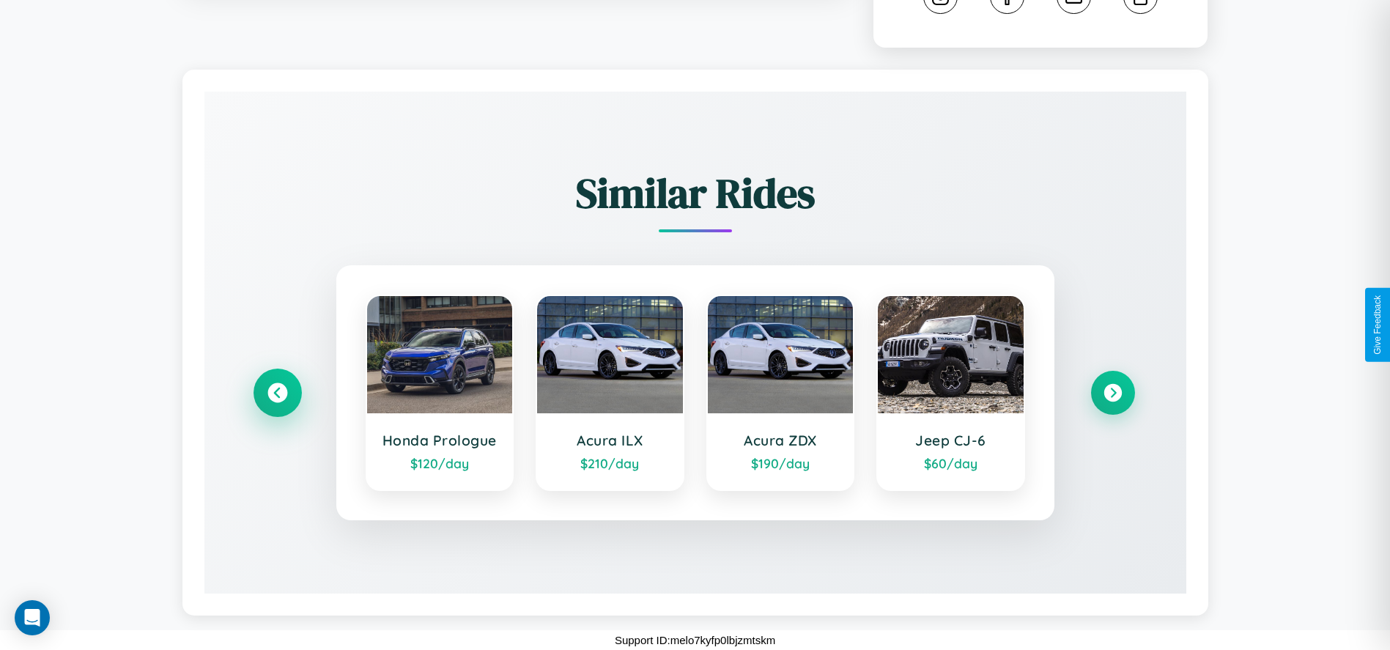
click at [277, 393] on icon at bounding box center [277, 393] width 20 height 20
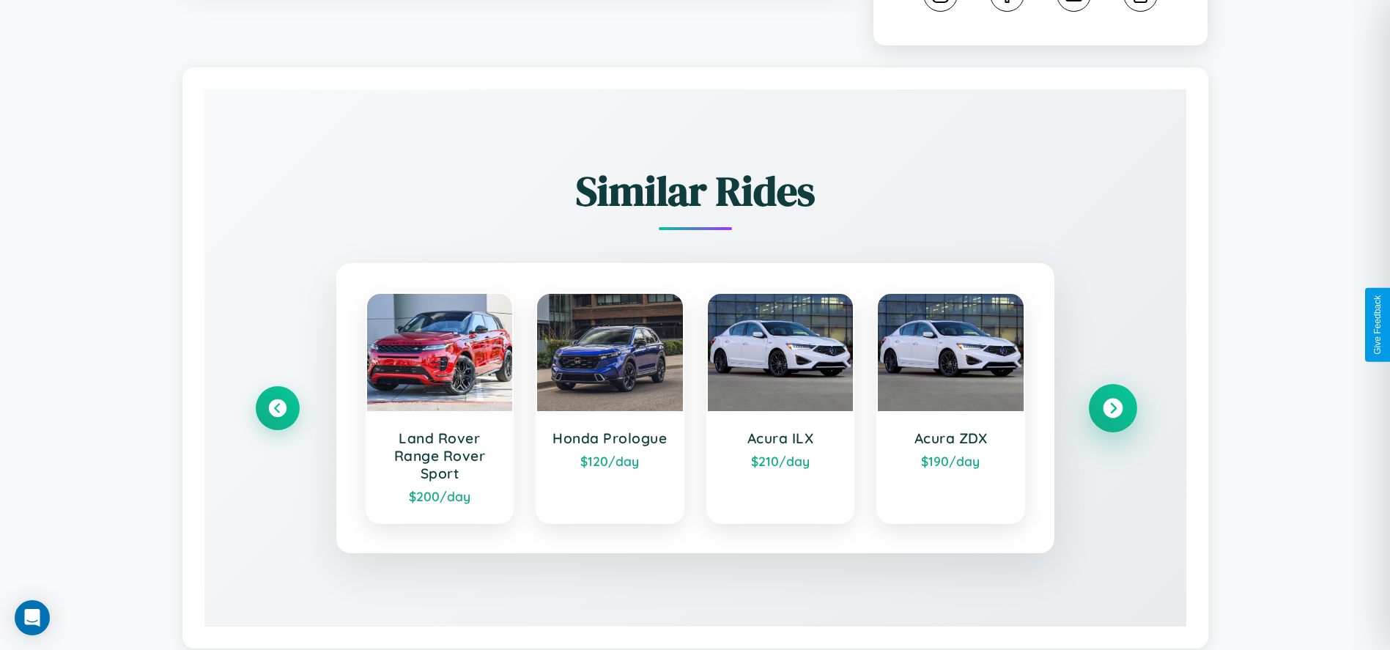
click at [1112, 410] on icon at bounding box center [1113, 409] width 20 height 20
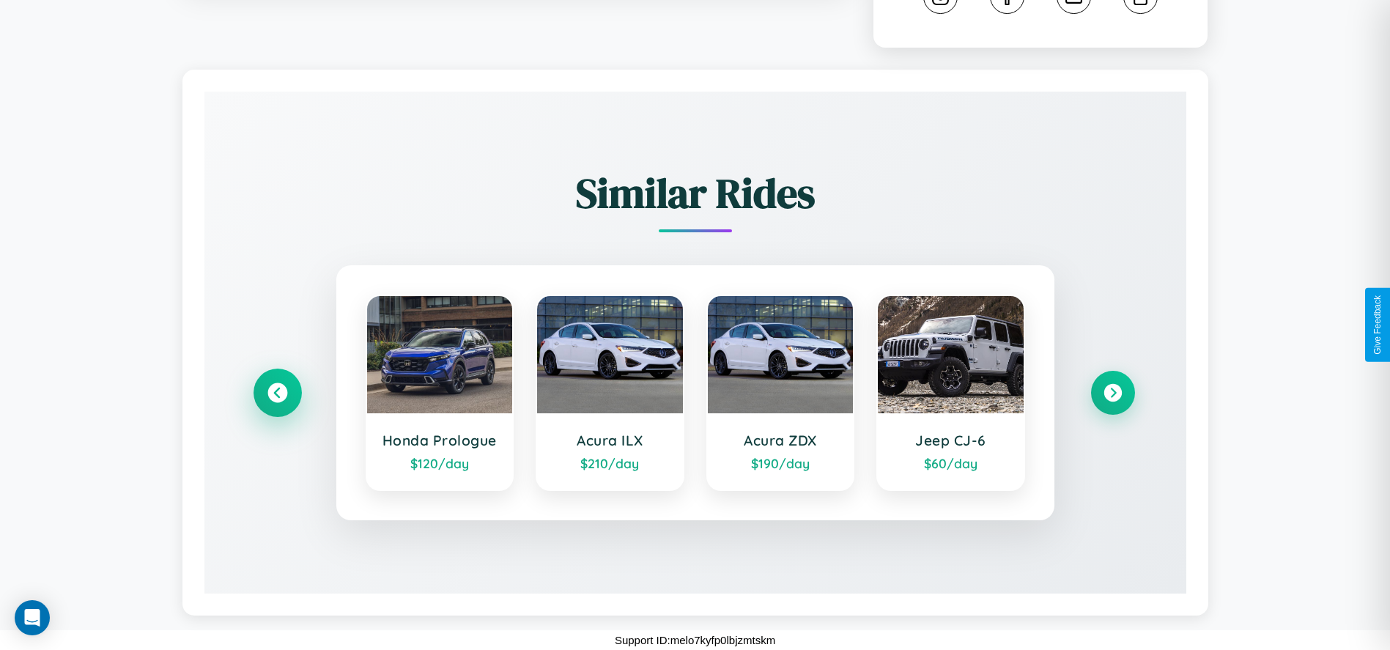
click at [277, 393] on icon at bounding box center [277, 393] width 20 height 20
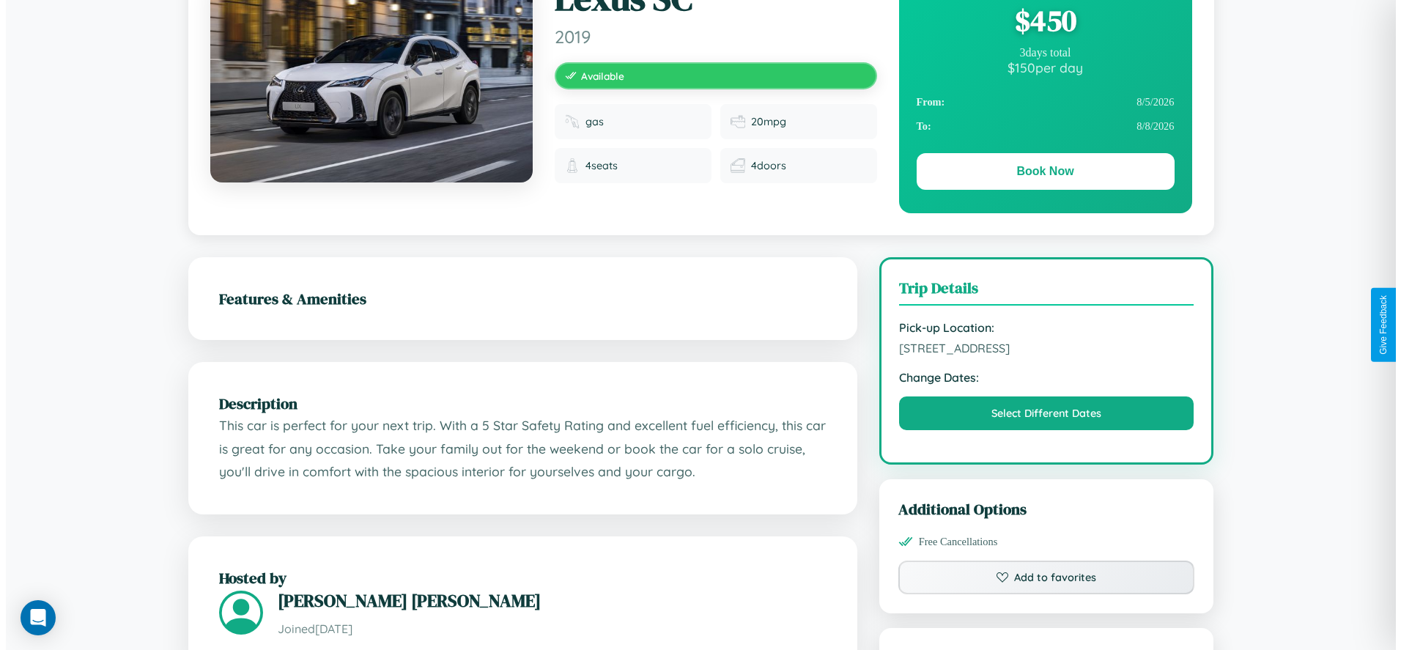
scroll to position [0, 0]
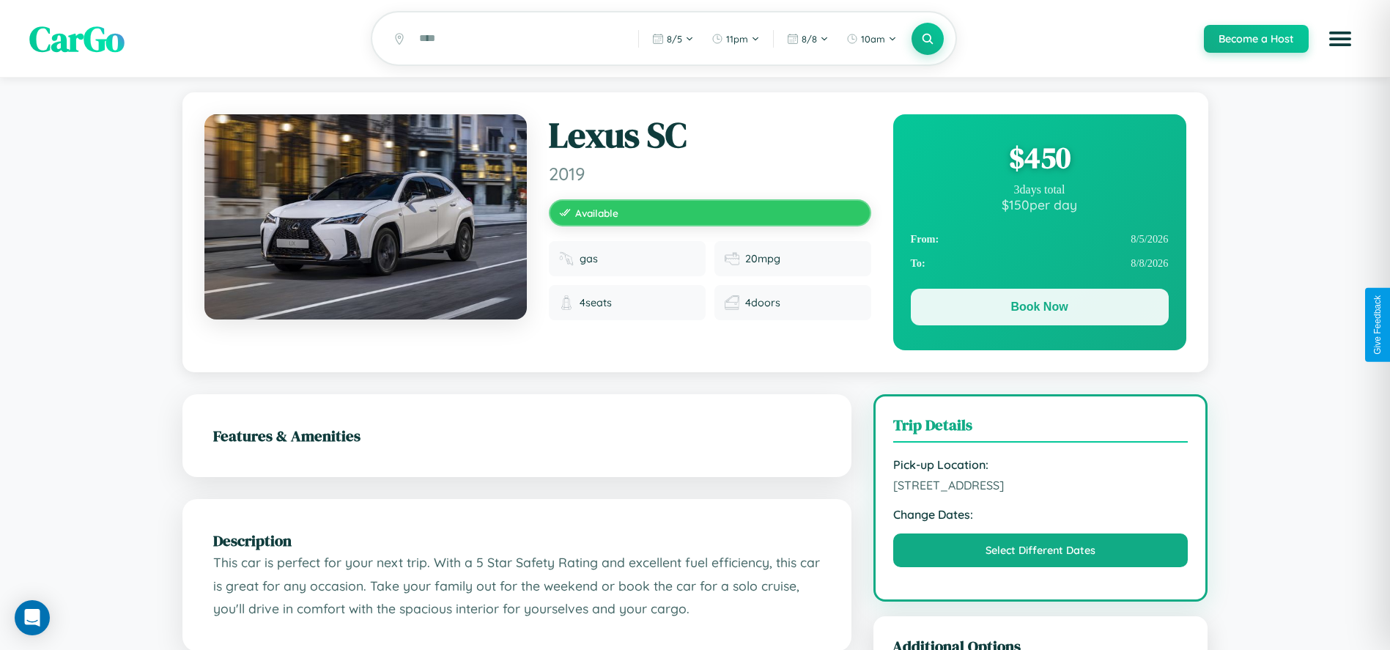
click at [1039, 309] on button "Book Now" at bounding box center [1040, 307] width 258 height 37
